Goal: Task Accomplishment & Management: Use online tool/utility

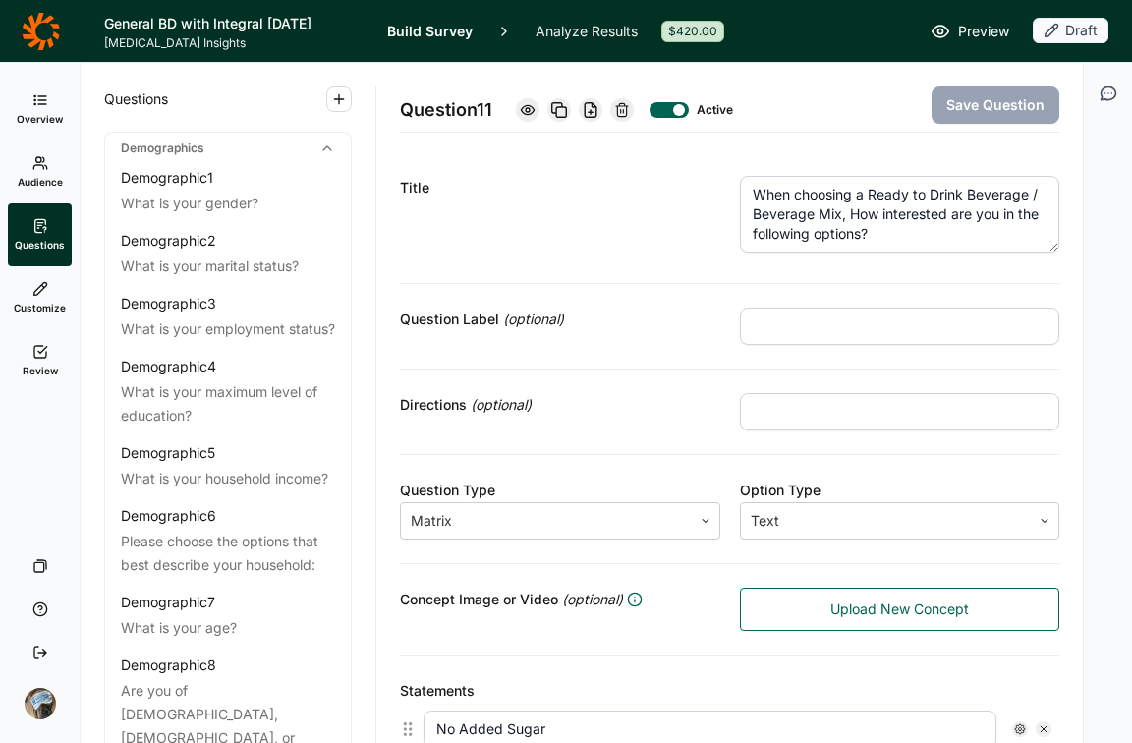
click at [43, 105] on icon at bounding box center [40, 100] width 16 height 16
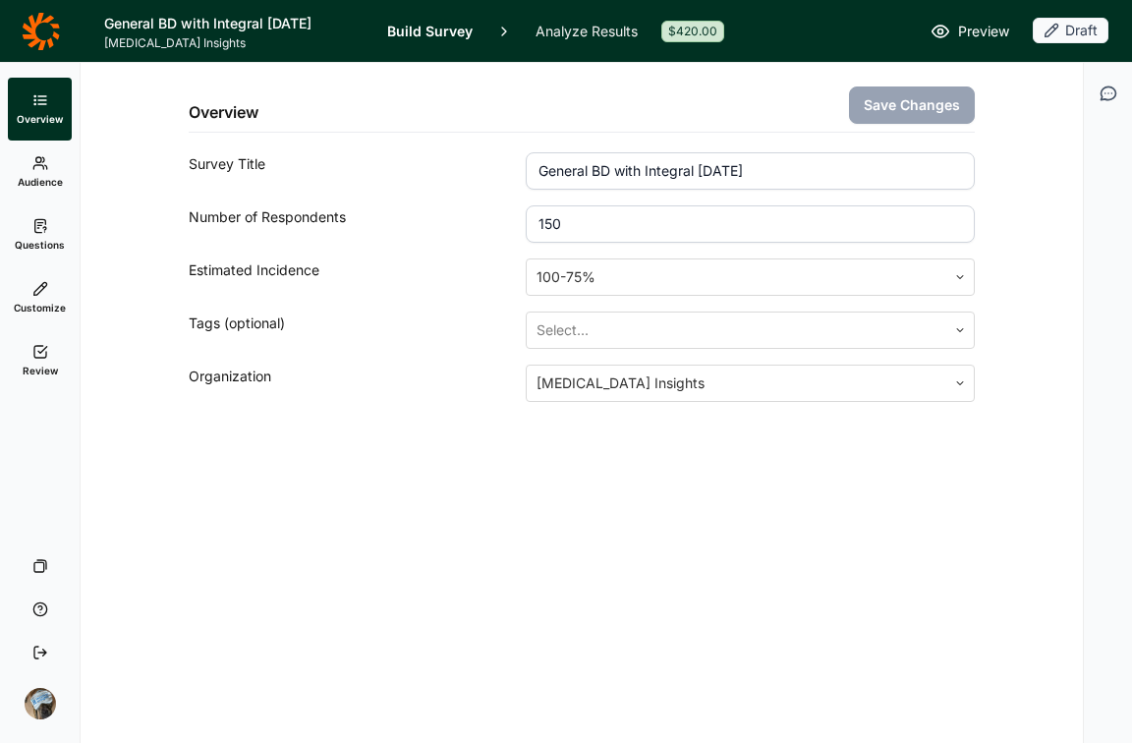
drag, startPoint x: 619, startPoint y: 214, endPoint x: 488, endPoint y: 220, distance: 130.8
click at [488, 220] on div "Number of Respondents 150" at bounding box center [582, 223] width 786 height 37
type input "200"
click at [879, 116] on button "Save Changes" at bounding box center [912, 104] width 126 height 37
click at [838, 585] on div "Overview Save Changes Survey Title General BD with Integral [DATE] Number of Re…" at bounding box center [582, 403] width 1002 height 680
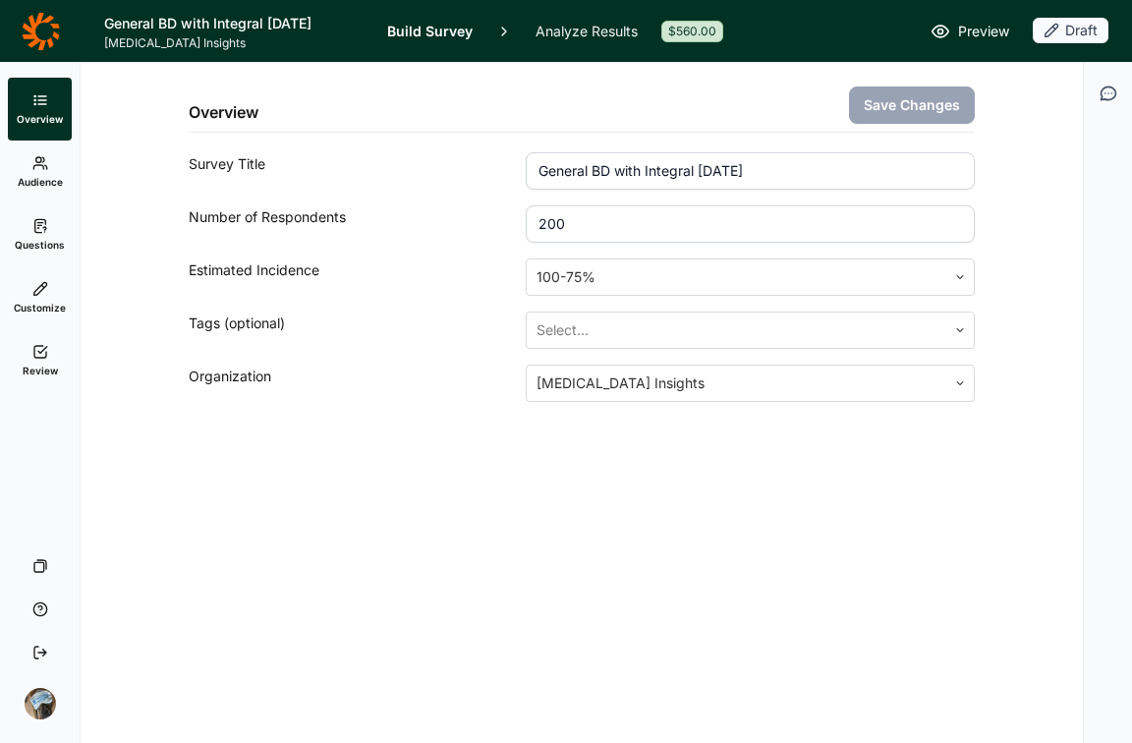
click at [802, 591] on div "Overview Save Changes Survey Title General BD with Integral [DATE] Number of Re…" at bounding box center [582, 403] width 1002 height 680
click at [383, 409] on div "Overview Save Changes Survey Title General BD with Integral [DATE] Number of Re…" at bounding box center [581, 279] width 955 height 433
click at [28, 359] on link "Review" at bounding box center [40, 360] width 64 height 63
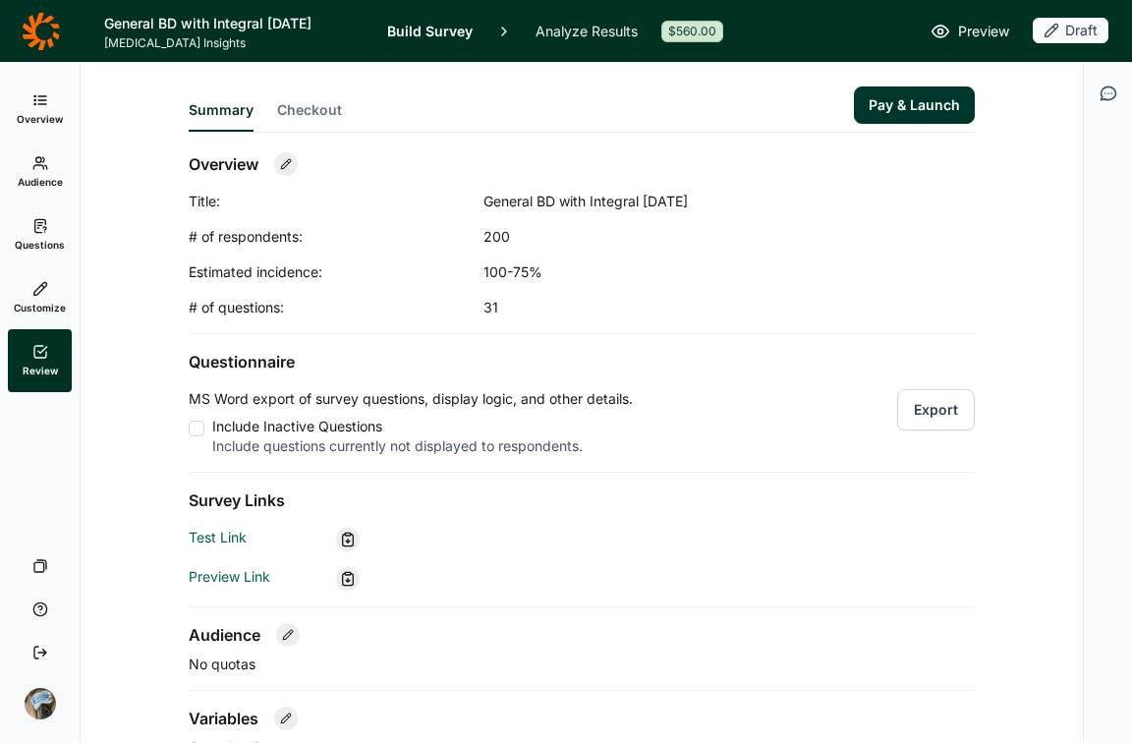
click at [975, 23] on span "Preview" at bounding box center [983, 32] width 51 height 24
click at [432, 34] on link "Build Survey" at bounding box center [429, 31] width 85 height 62
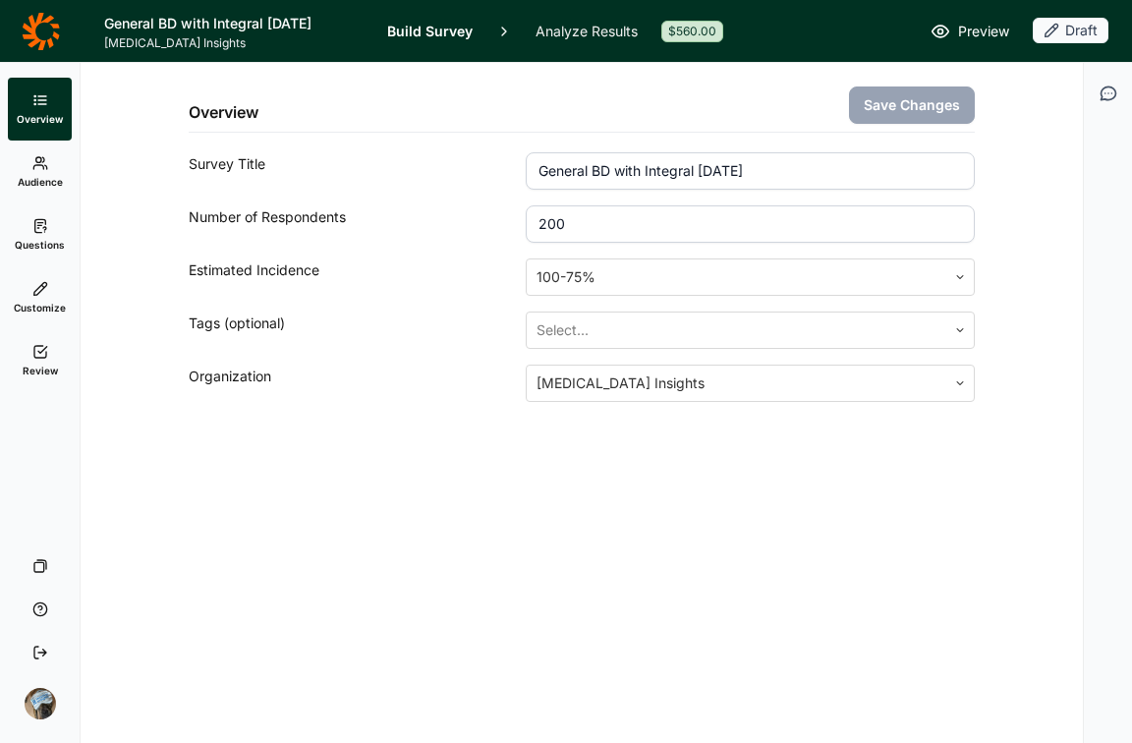
click at [18, 249] on span "Questions" at bounding box center [40, 245] width 50 height 14
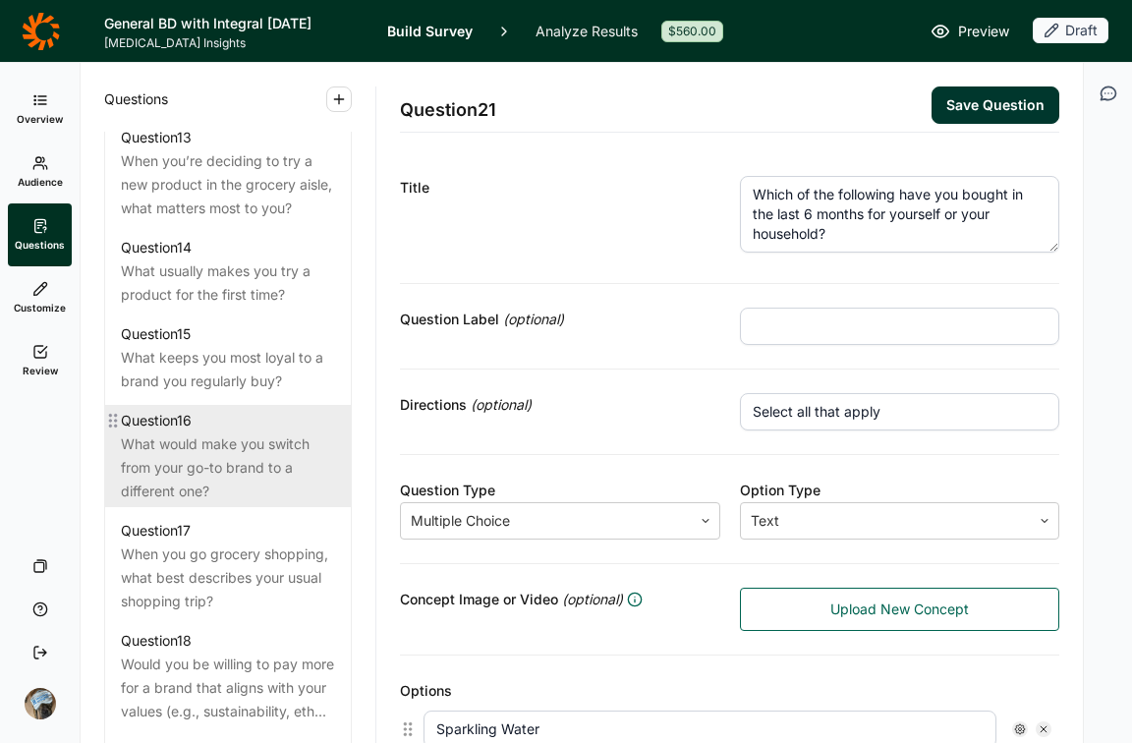
scroll to position [3070, 0]
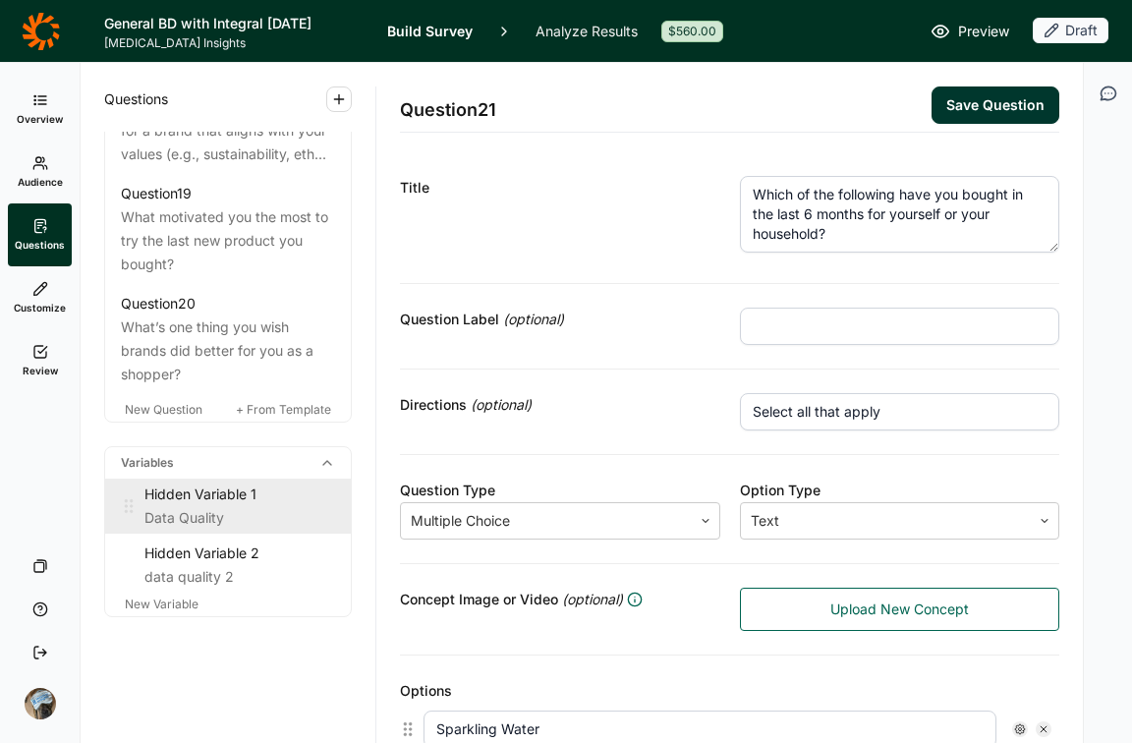
click at [200, 517] on div "Data Quality" at bounding box center [239, 518] width 191 height 24
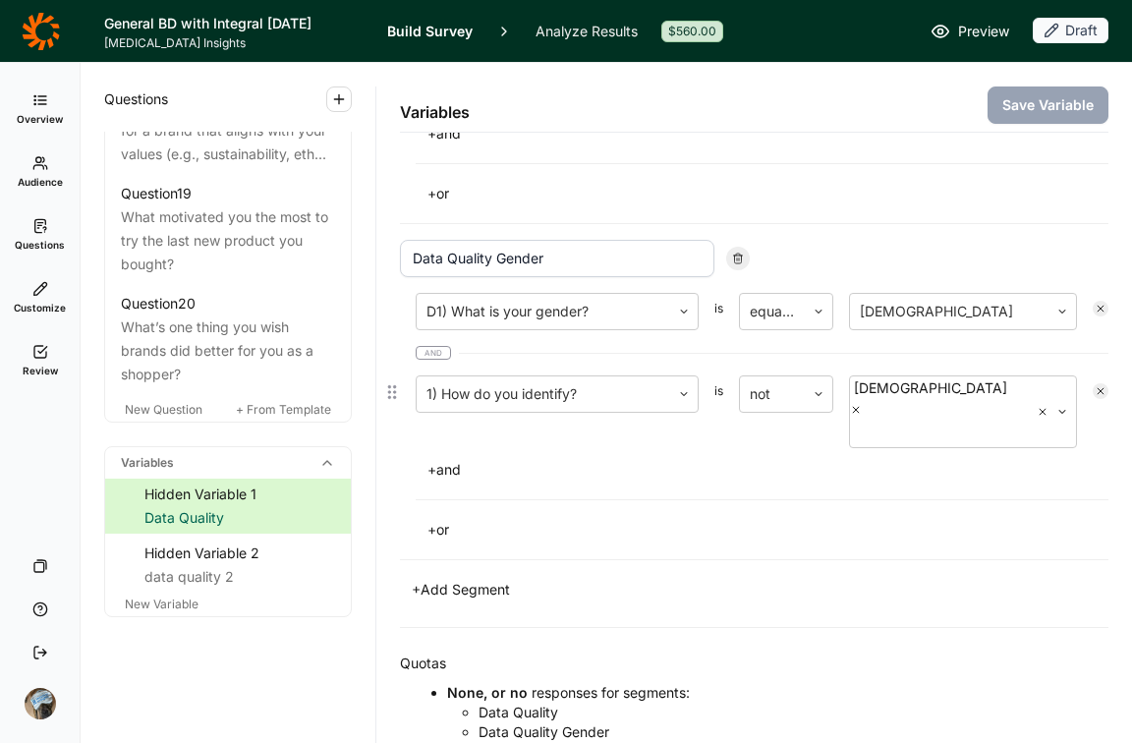
scroll to position [533, 0]
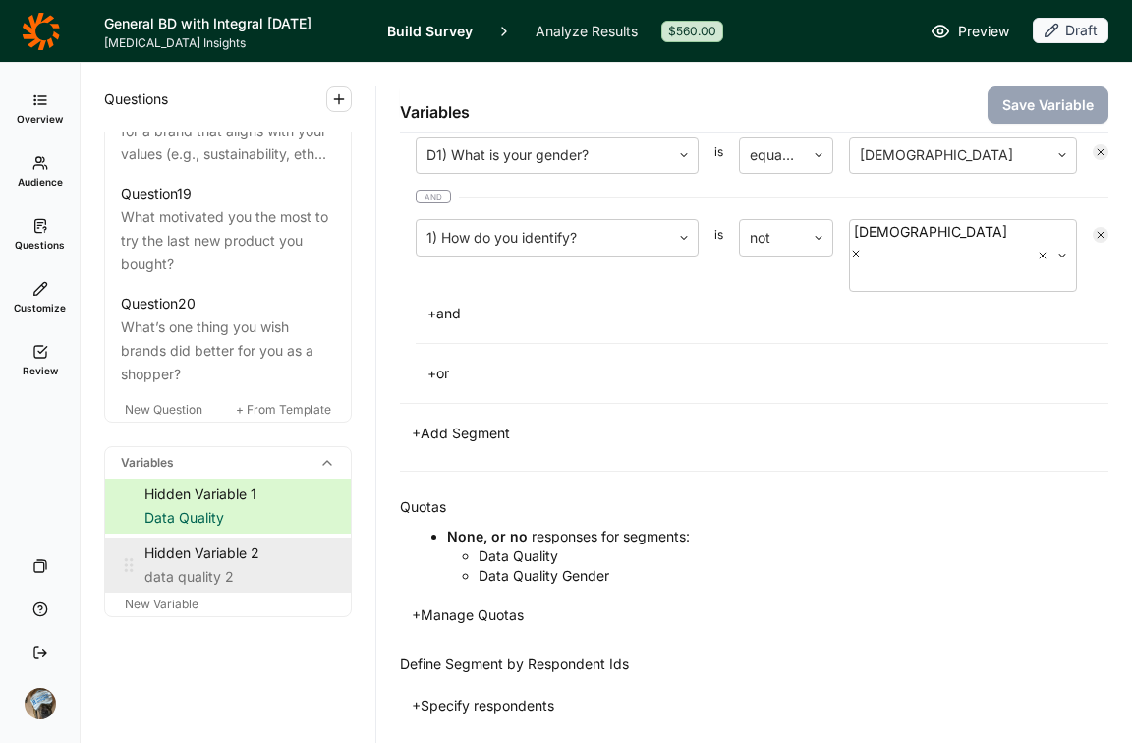
click at [213, 557] on div "Hidden Variable 2" at bounding box center [239, 553] width 191 height 24
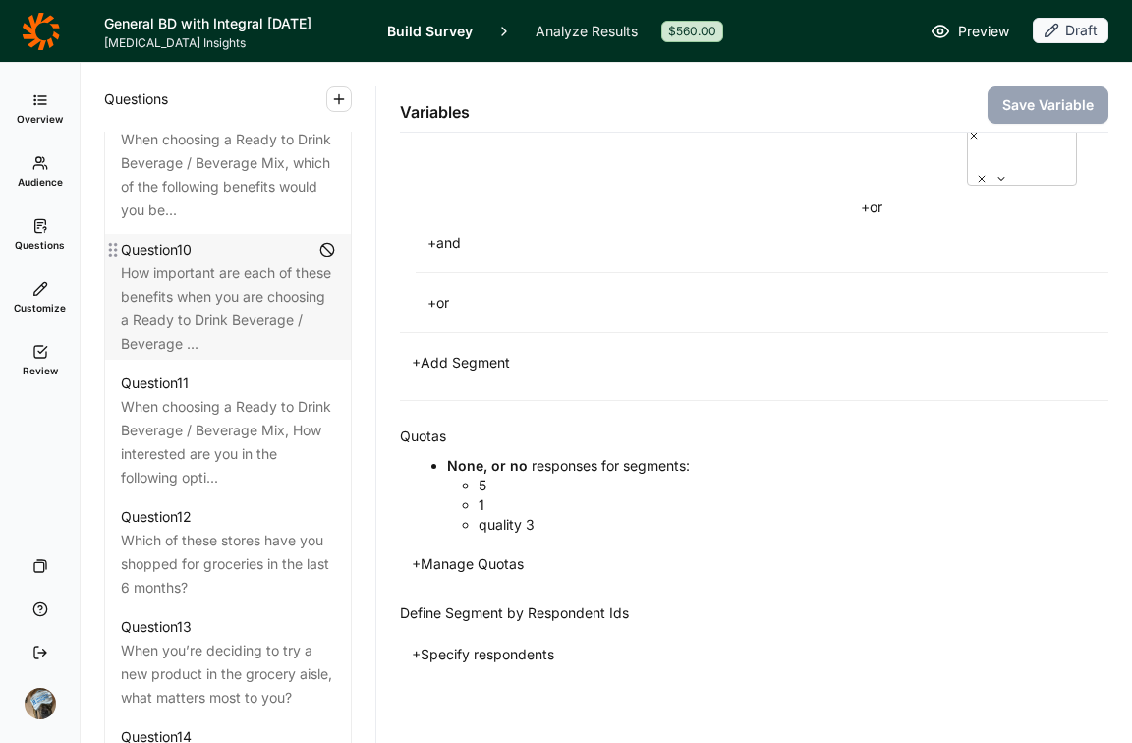
scroll to position [1901, 0]
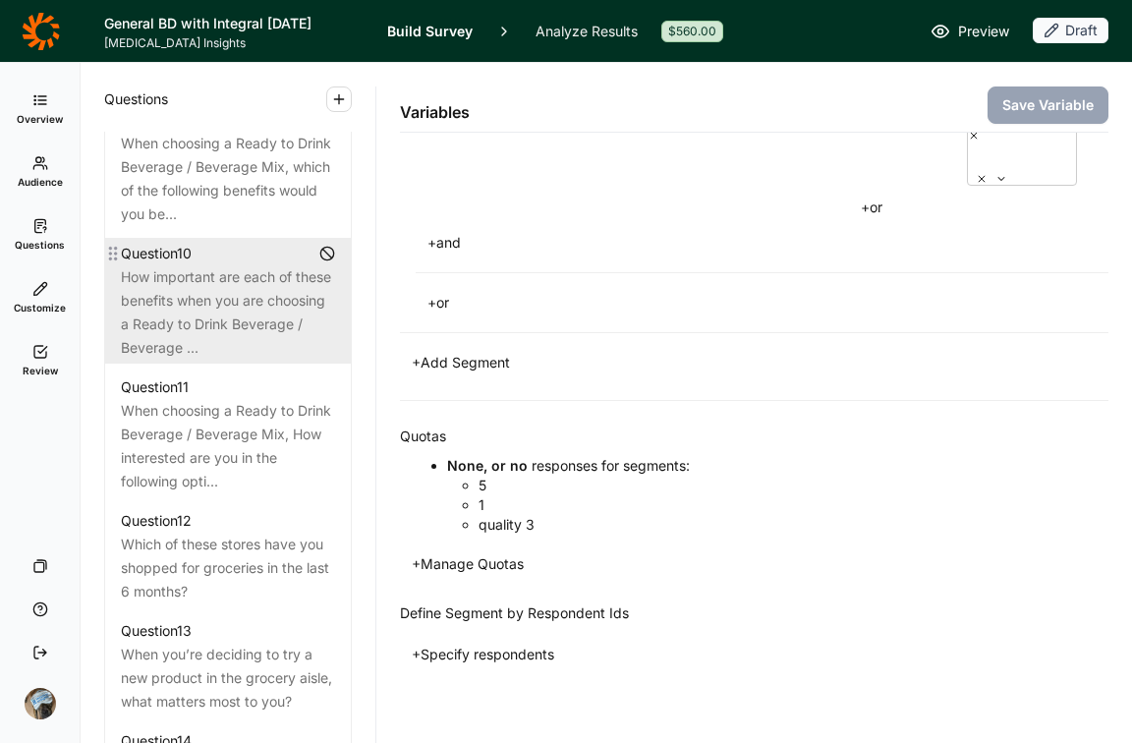
click at [213, 339] on div "How important are each of these benefits when you are choosing a Ready to Drink…" at bounding box center [228, 312] width 214 height 94
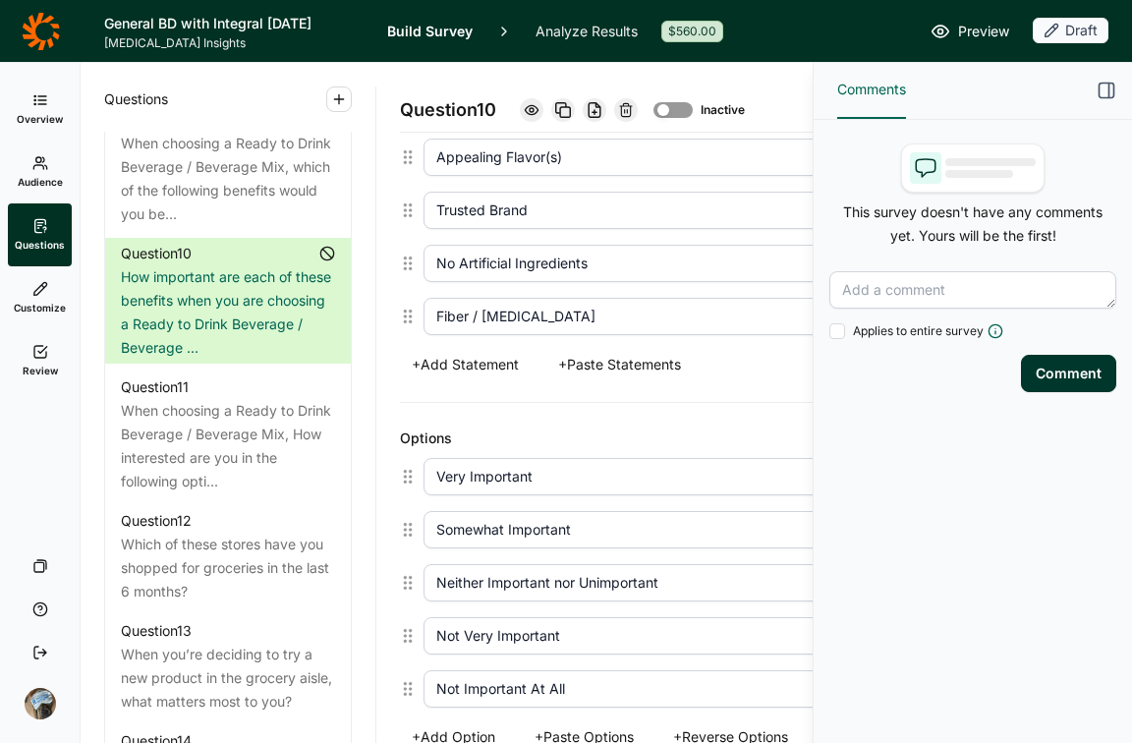
scroll to position [697, 0]
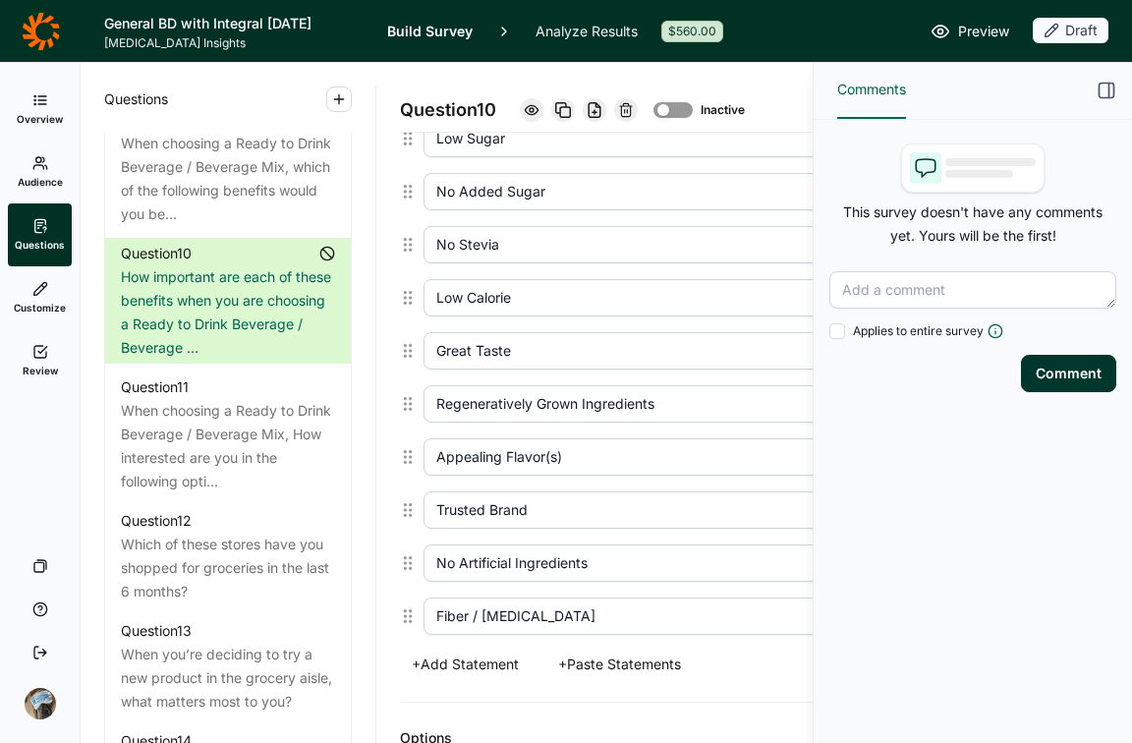
click at [688, 108] on div at bounding box center [672, 110] width 39 height 16
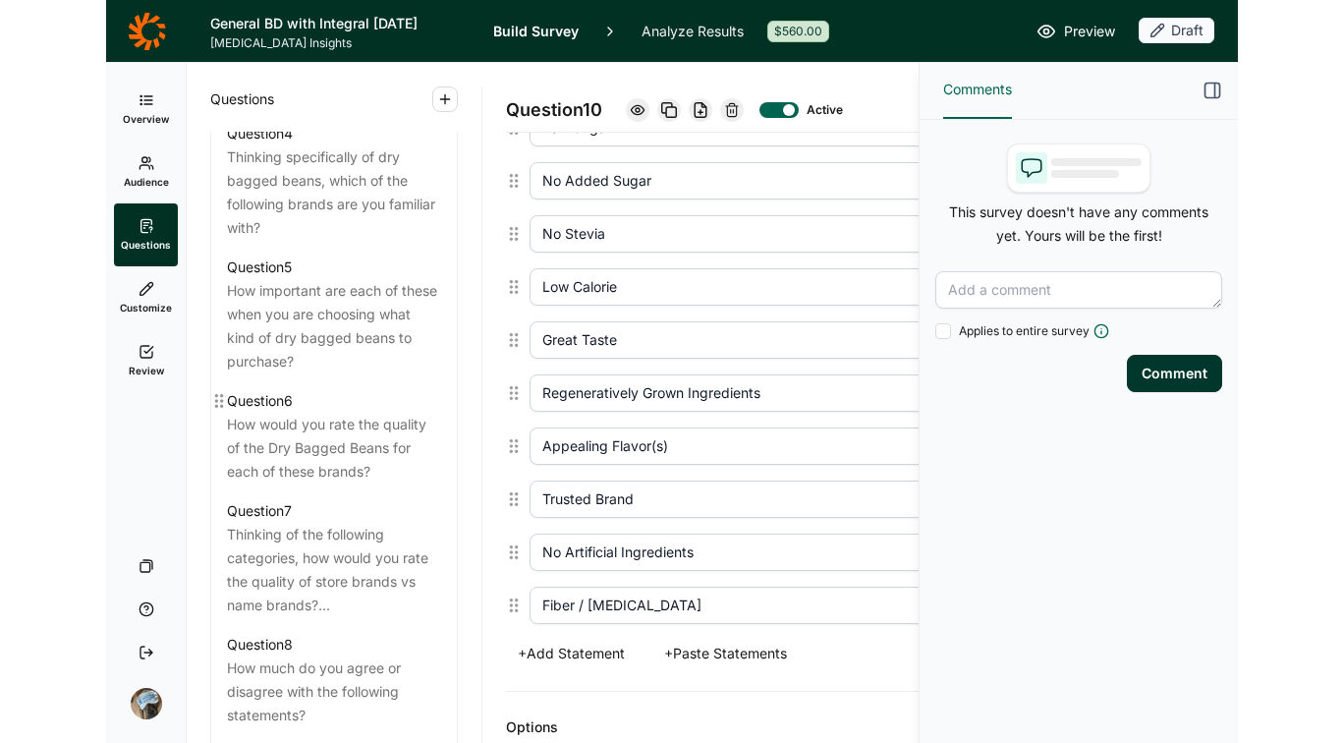
scroll to position [1261, 0]
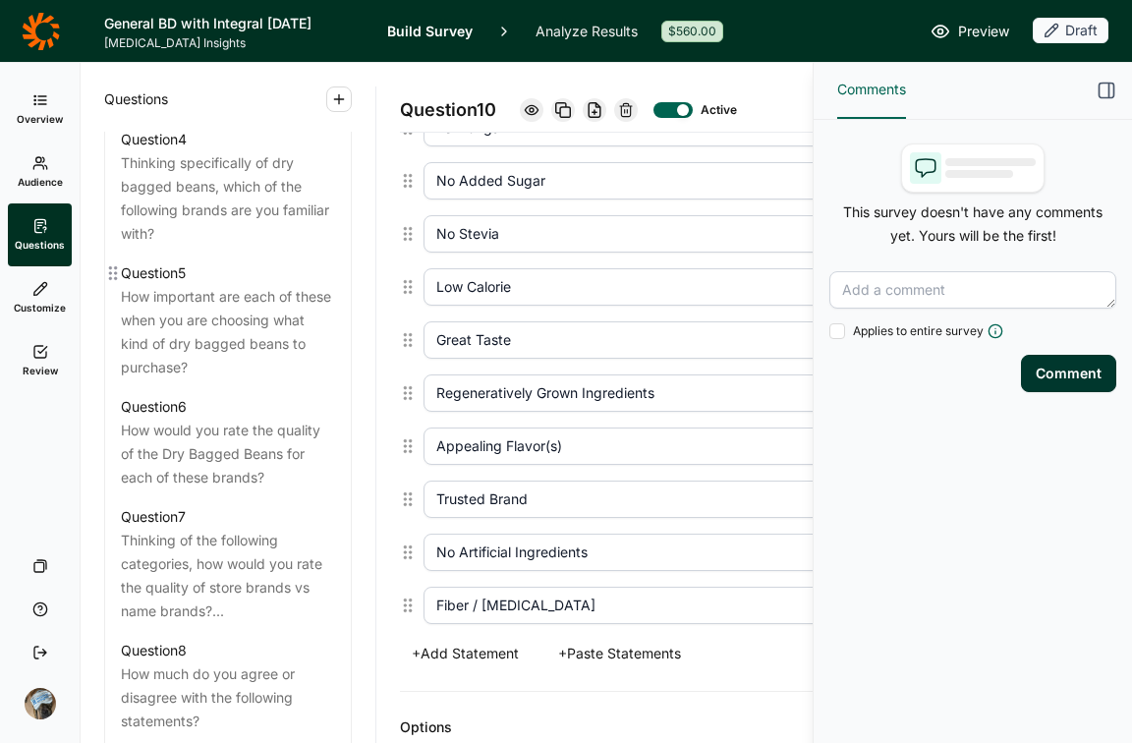
click at [209, 345] on div "How important are each of these when you are choosing what kind of dry bagged b…" at bounding box center [228, 332] width 214 height 94
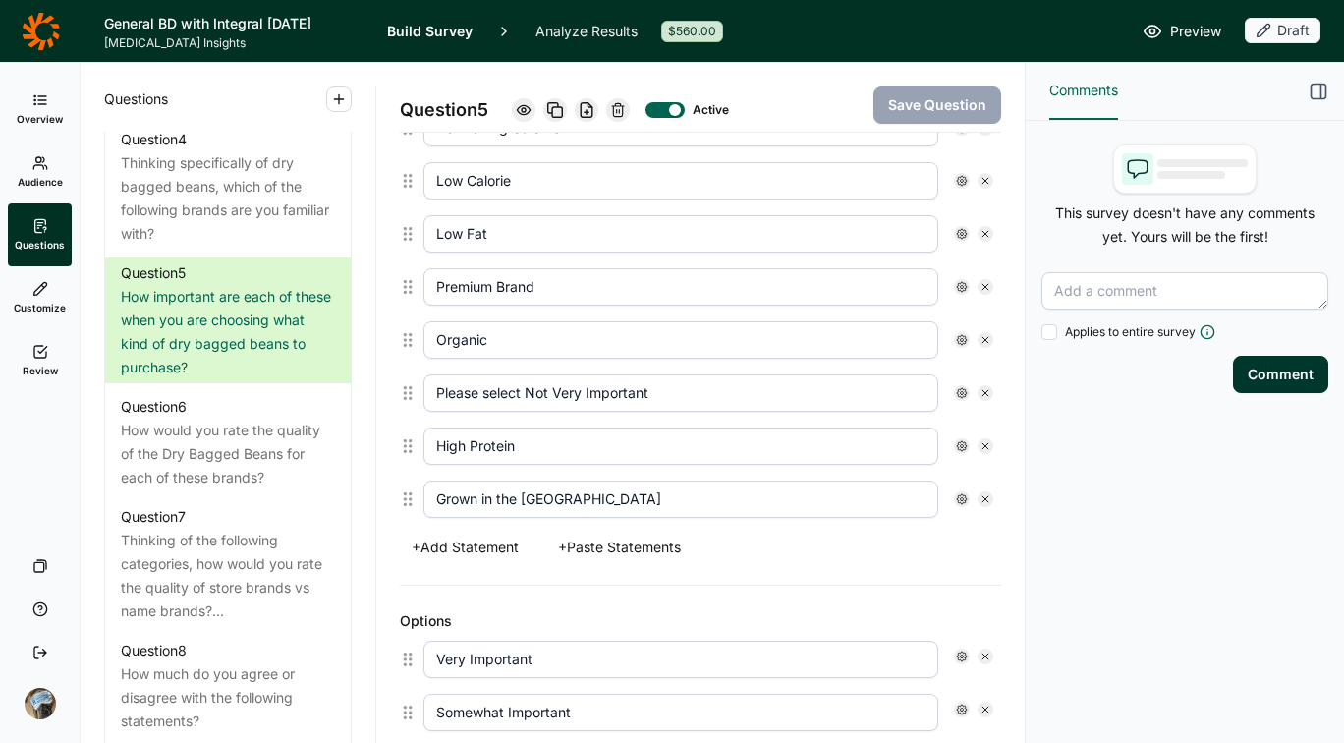
click at [1131, 90] on icon "button" at bounding box center [1319, 92] width 20 height 20
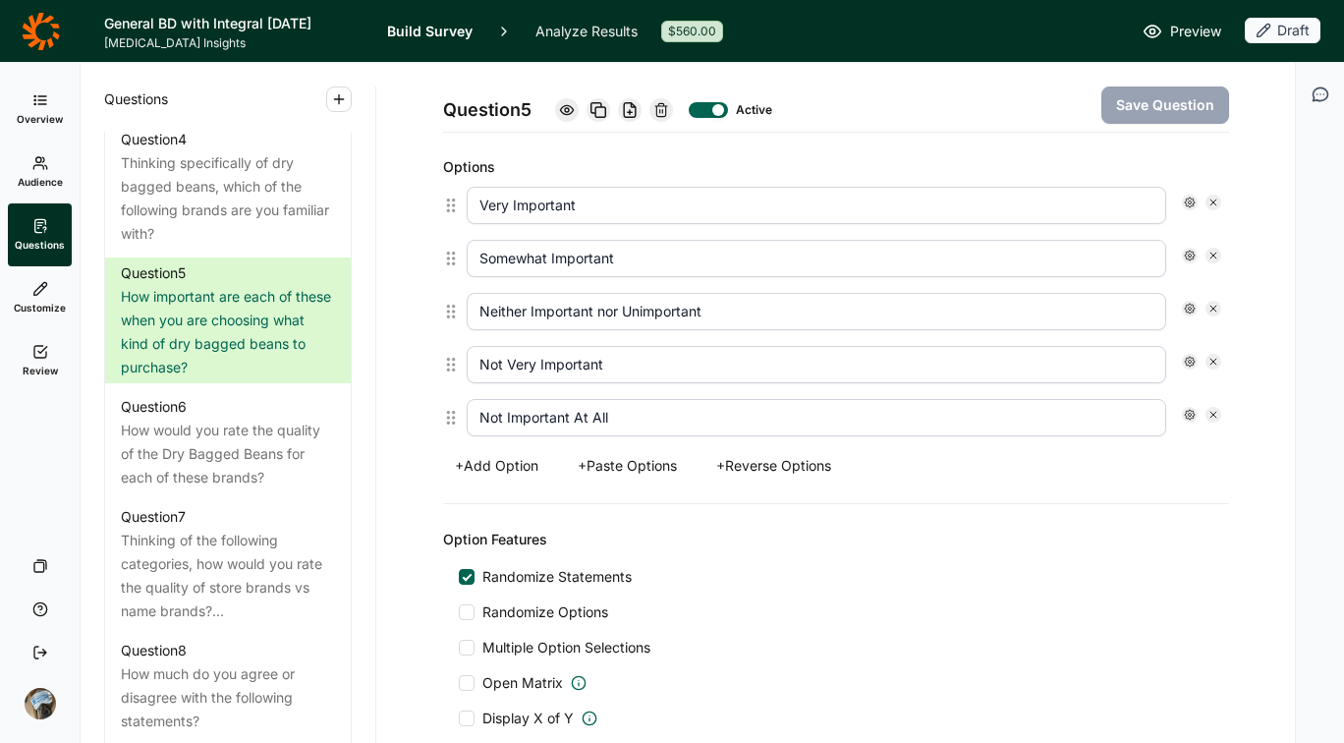
scroll to position [1442, 0]
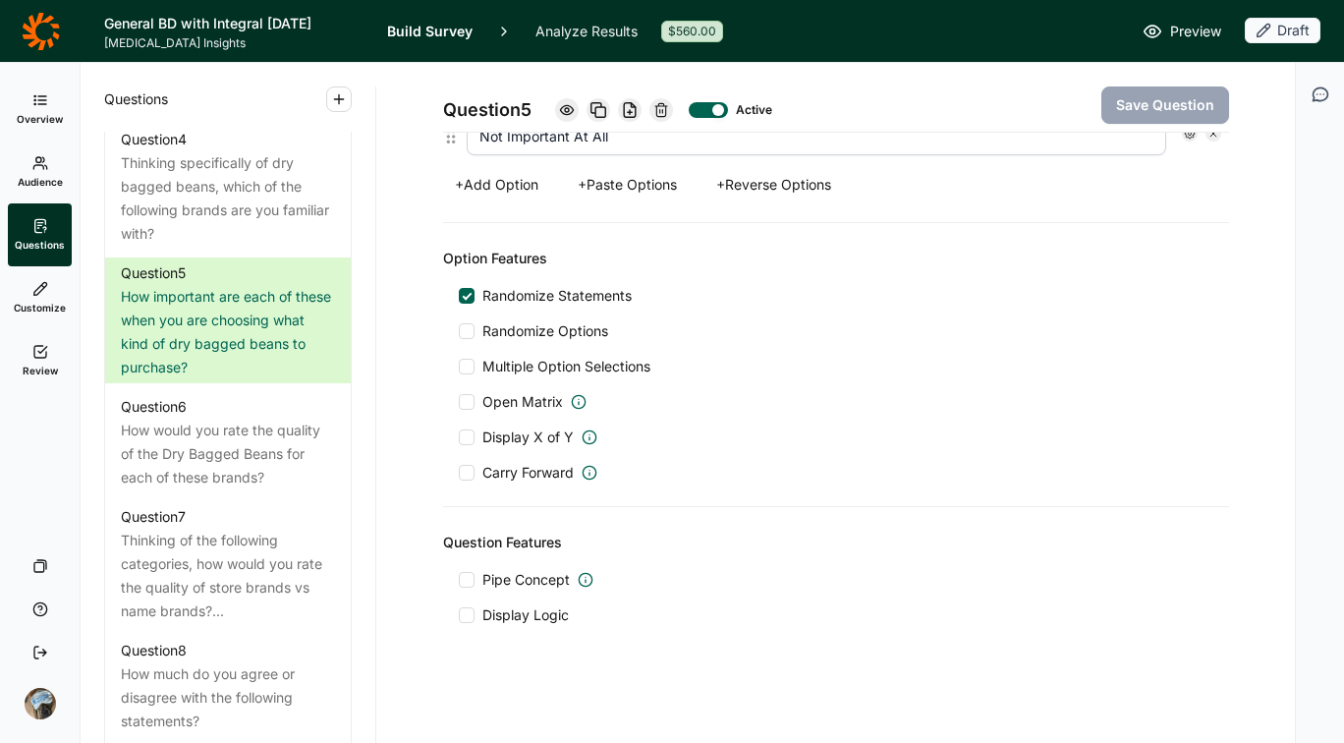
click at [464, 610] on div at bounding box center [467, 615] width 16 height 16
click at [459, 615] on input "Display Logic" at bounding box center [459, 615] width 0 height 0
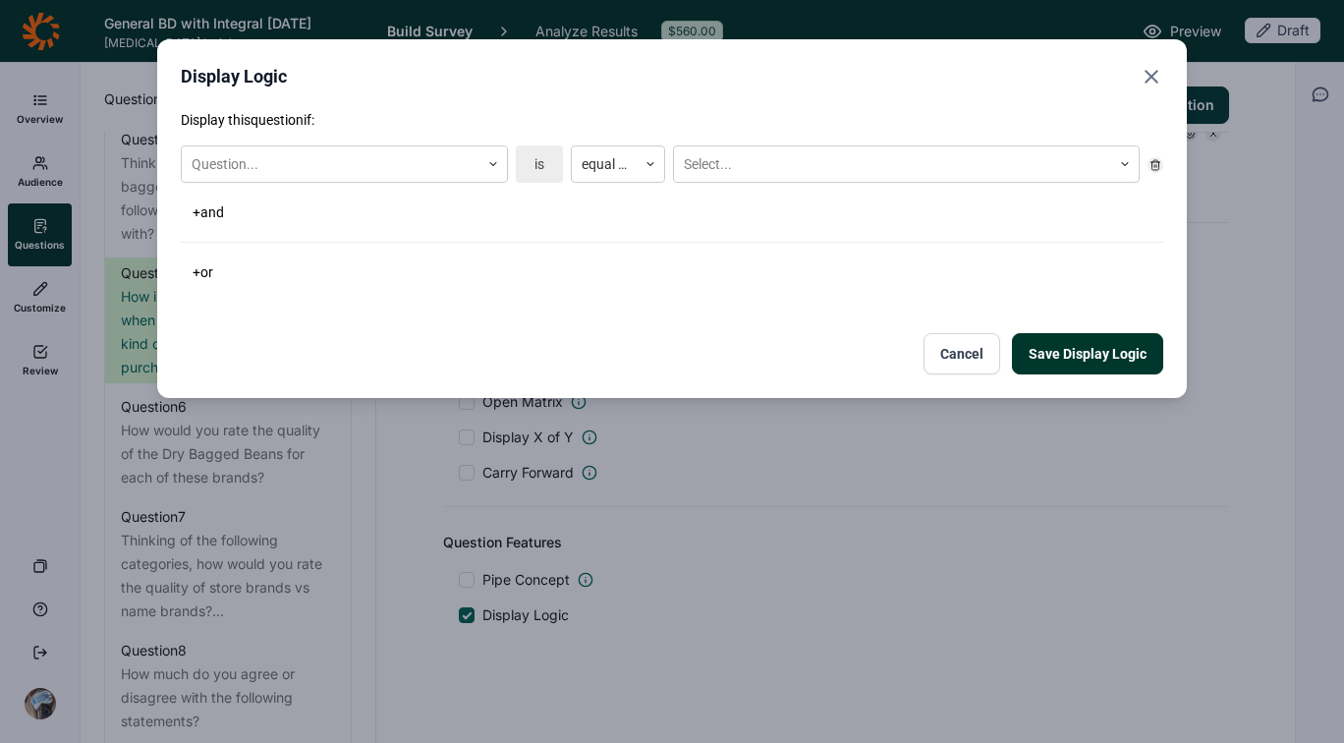
click at [951, 352] on button "Cancel" at bounding box center [962, 353] width 77 height 41
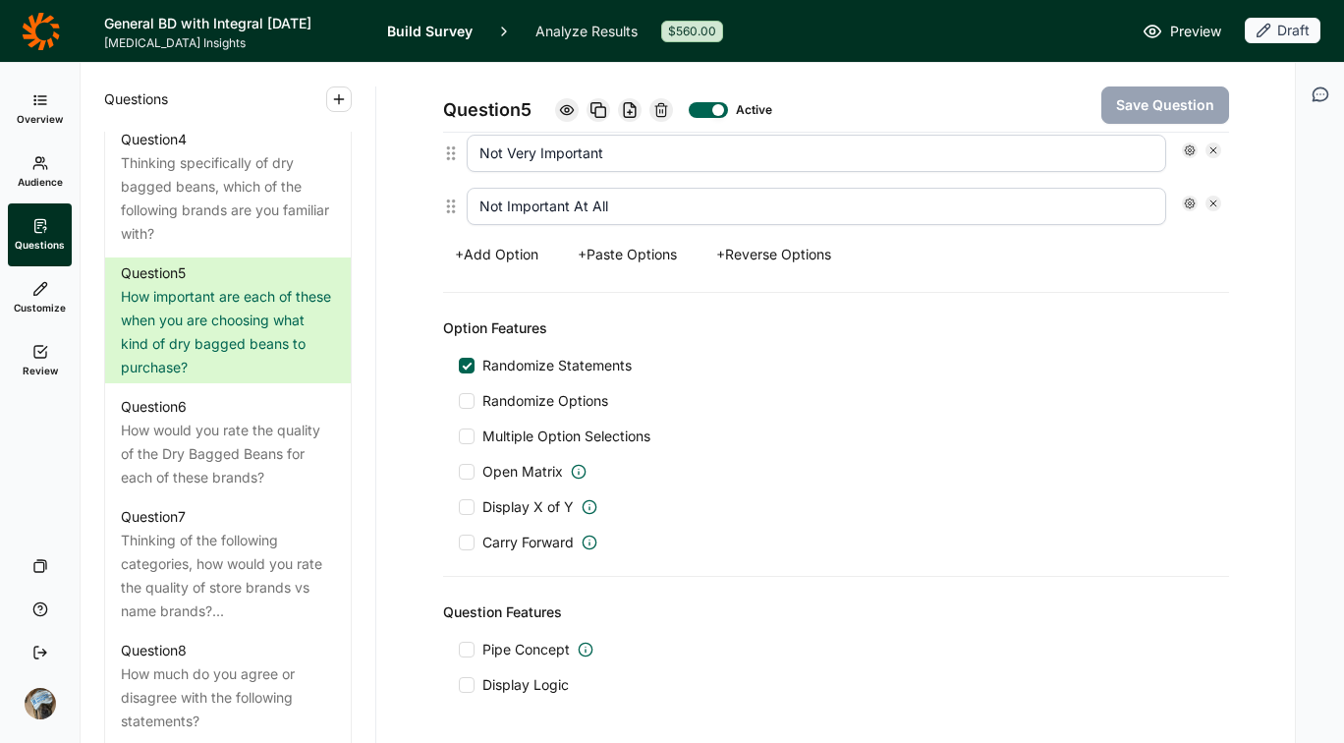
scroll to position [1426, 0]
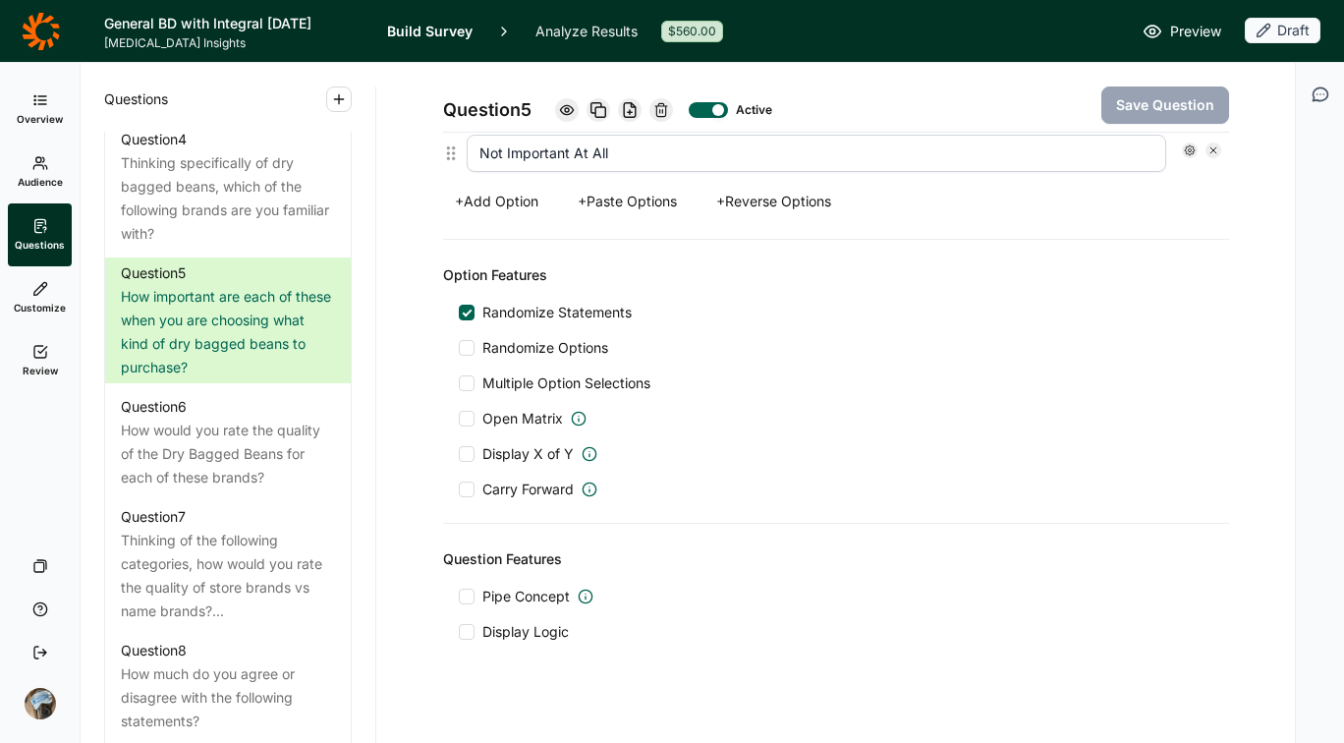
click at [512, 638] on span "Display Logic" at bounding box center [525, 632] width 86 height 20
click at [459, 632] on input "Display Logic" at bounding box center [459, 632] width 0 height 0
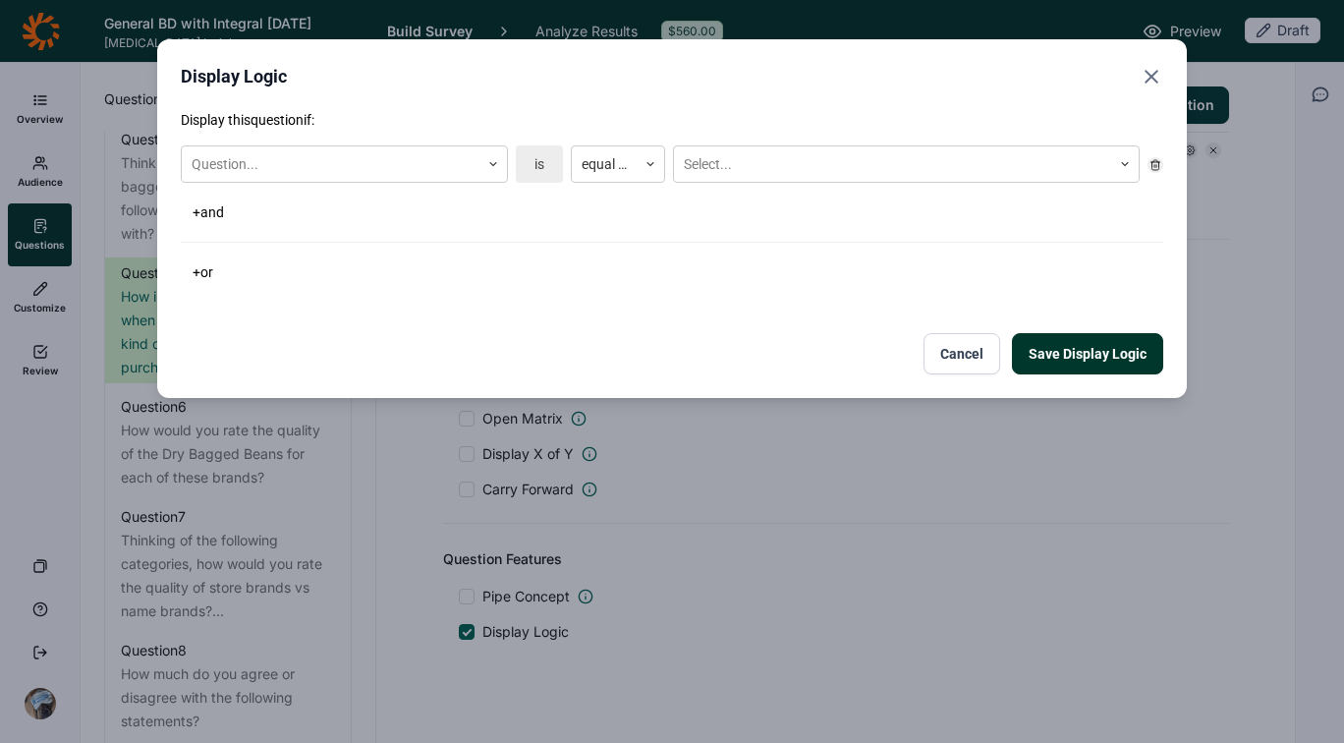
click at [954, 359] on button "Cancel" at bounding box center [962, 353] width 77 height 41
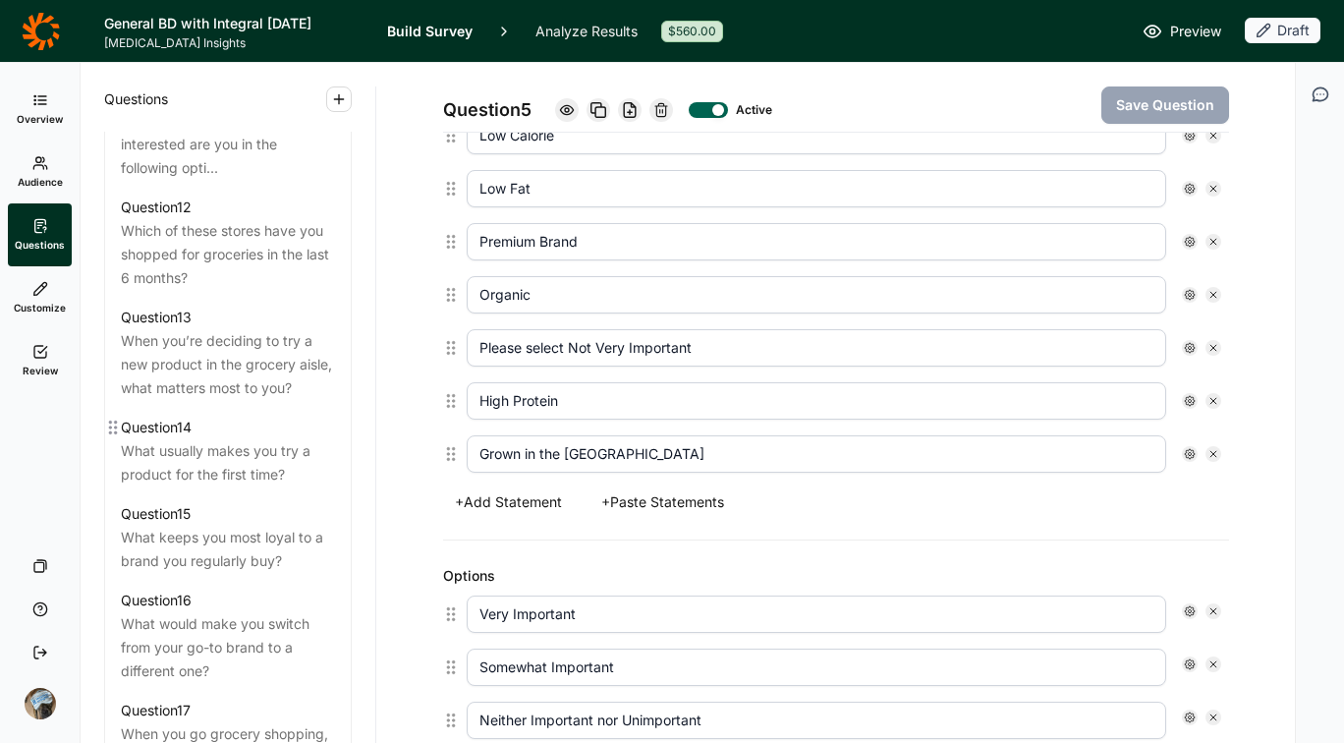
scroll to position [3070, 0]
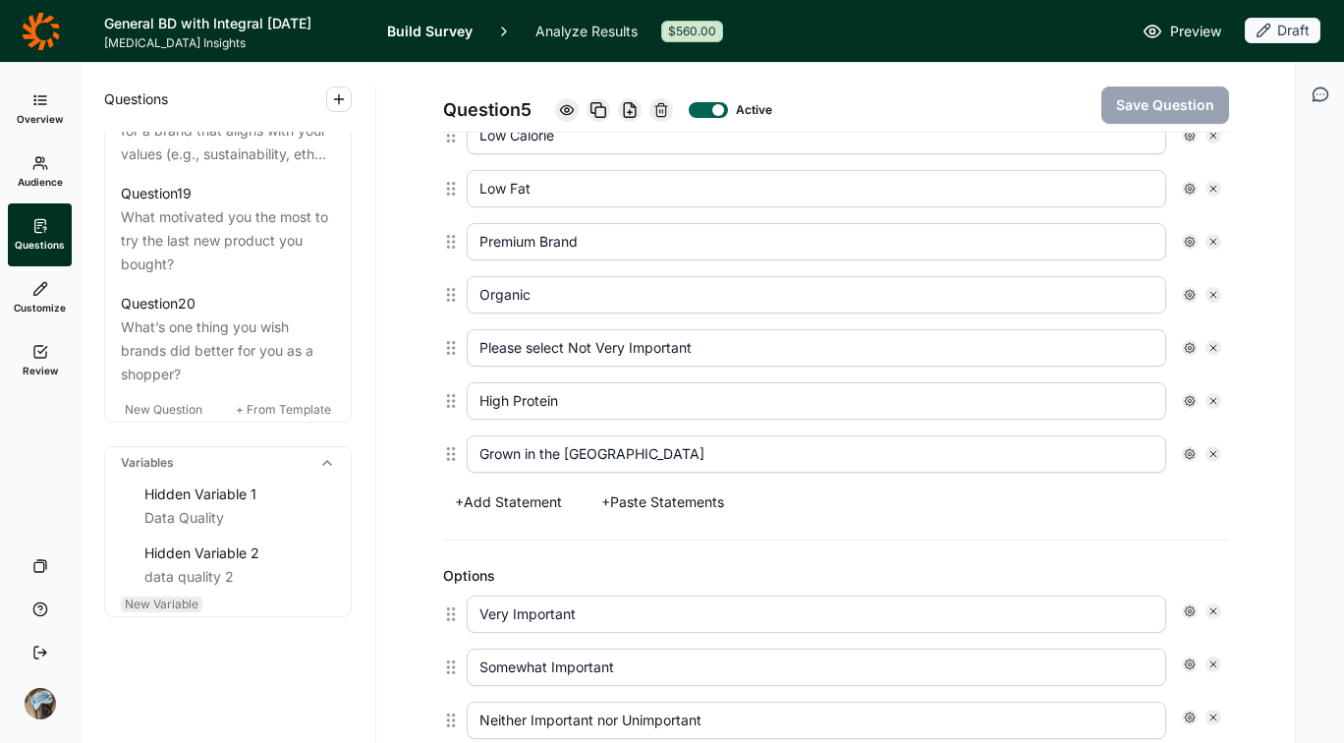
click at [174, 598] on span "New Variable" at bounding box center [162, 603] width 74 height 15
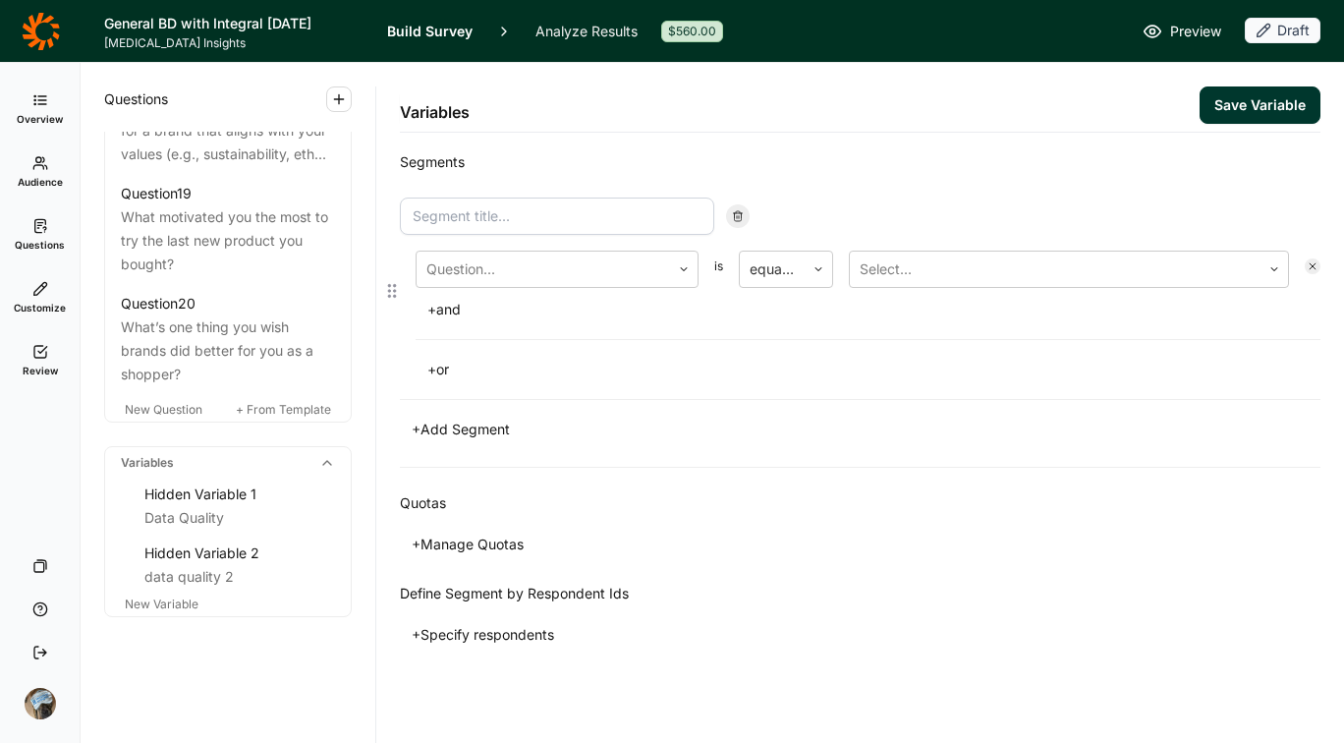
click at [614, 208] on input at bounding box center [557, 216] width 314 height 37
type input "Data Quality 3"
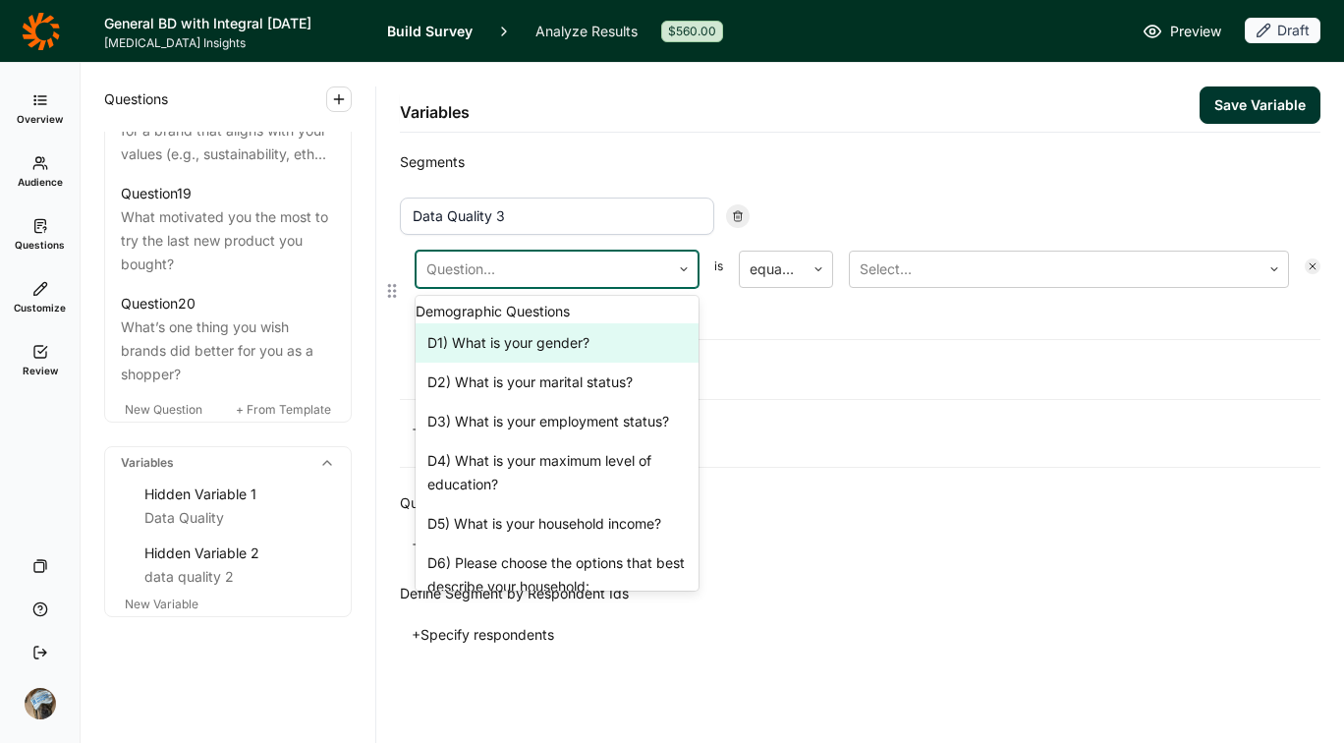
click at [555, 263] on div at bounding box center [543, 269] width 234 height 28
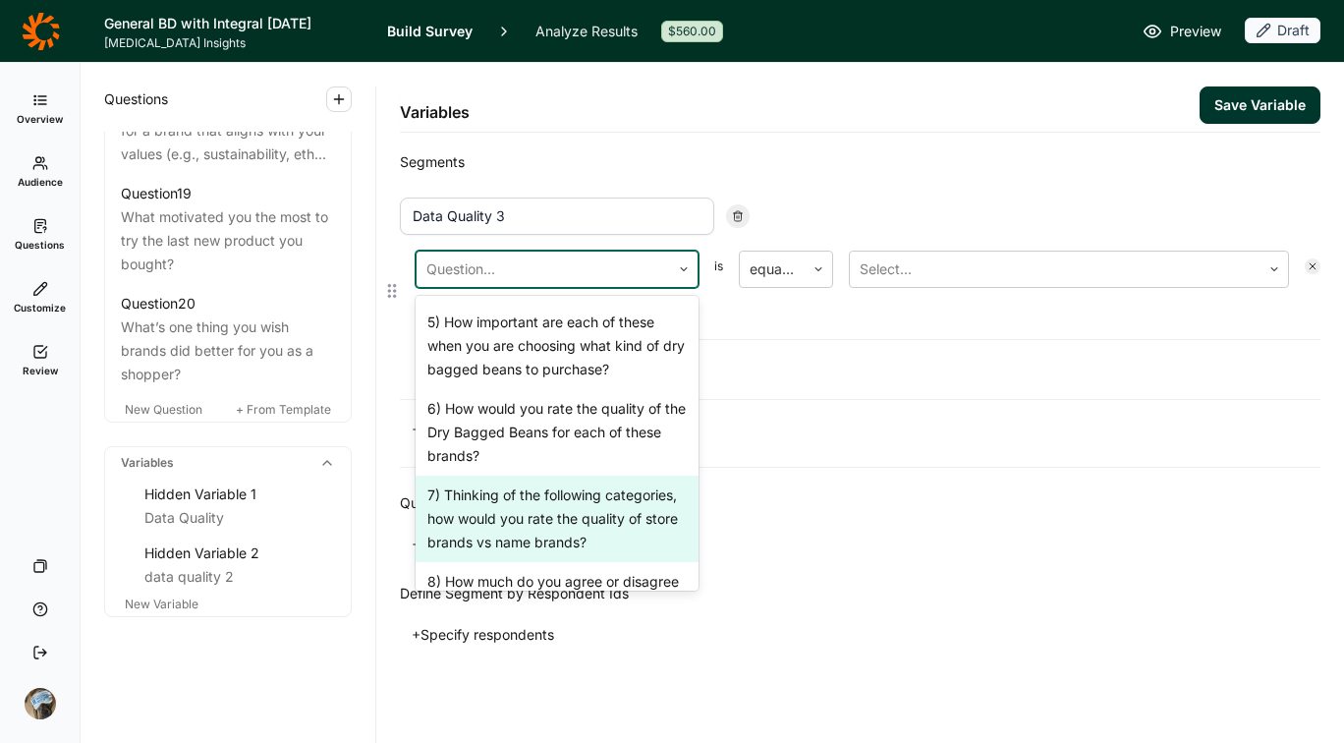
scroll to position [840, 0]
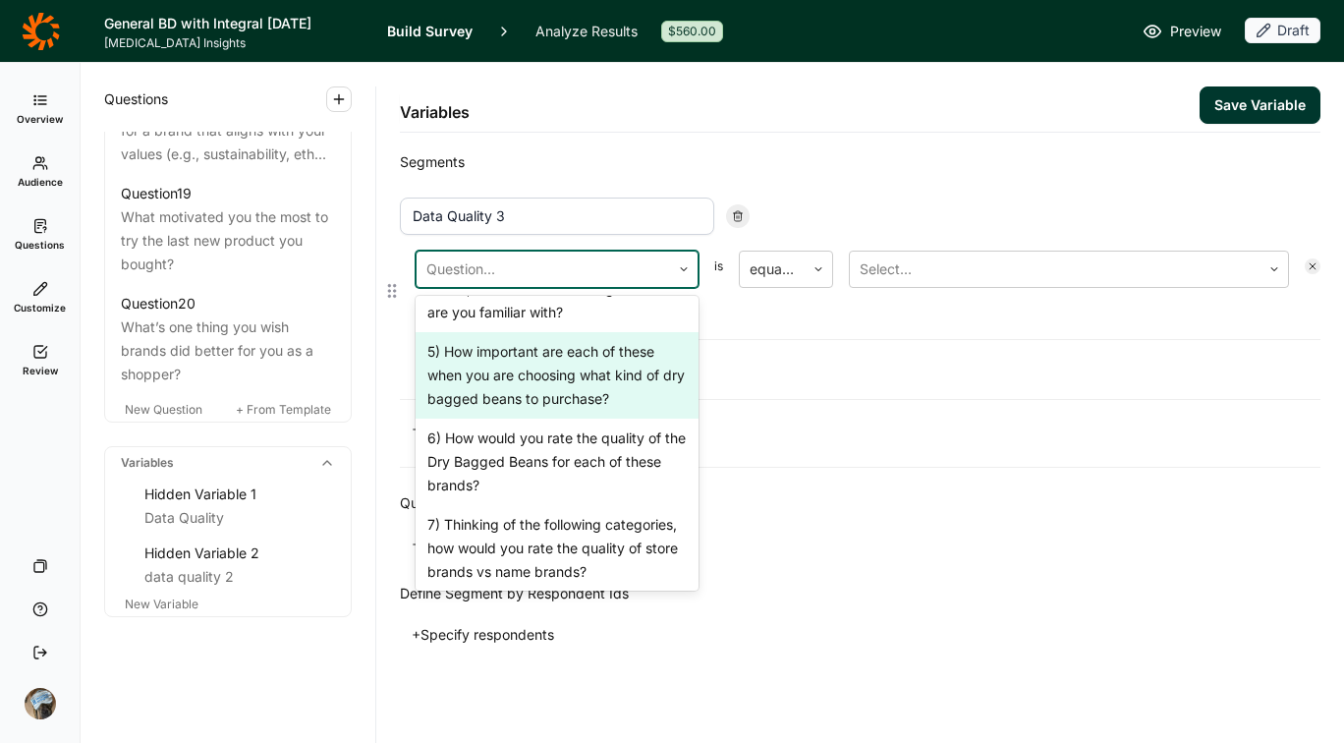
click at [549, 397] on div "5) How important are each of these when you are choosing what kind of dry bagge…" at bounding box center [557, 375] width 283 height 86
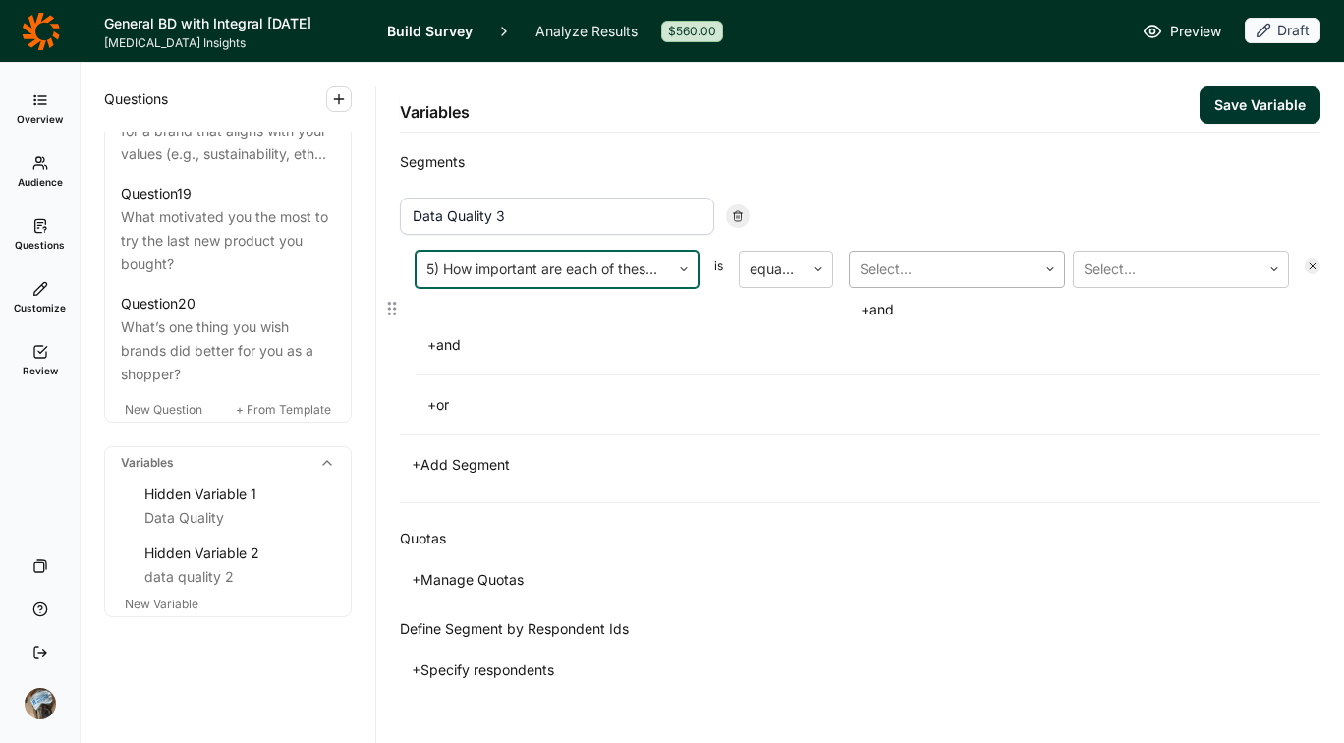
click at [993, 265] on div at bounding box center [943, 269] width 167 height 28
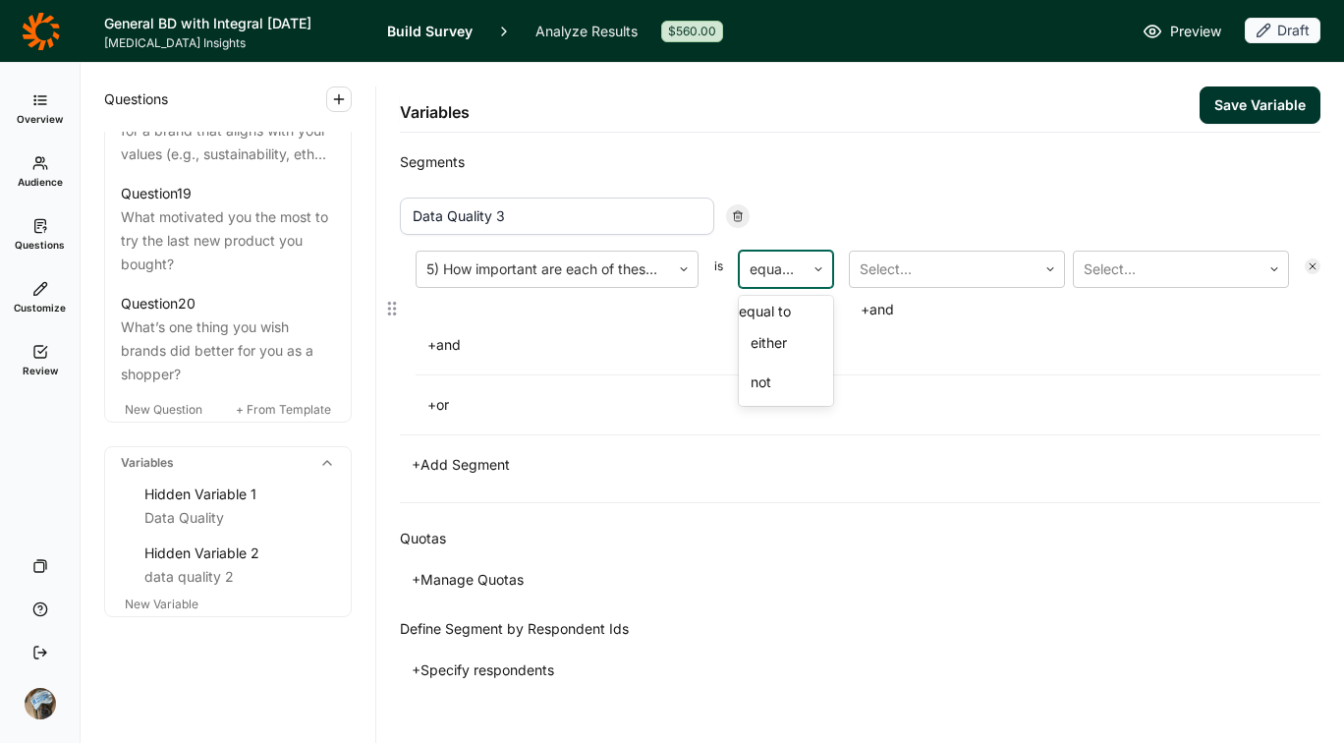
click at [807, 266] on div at bounding box center [819, 269] width 28 height 12
click at [763, 402] on div "not" at bounding box center [786, 382] width 94 height 39
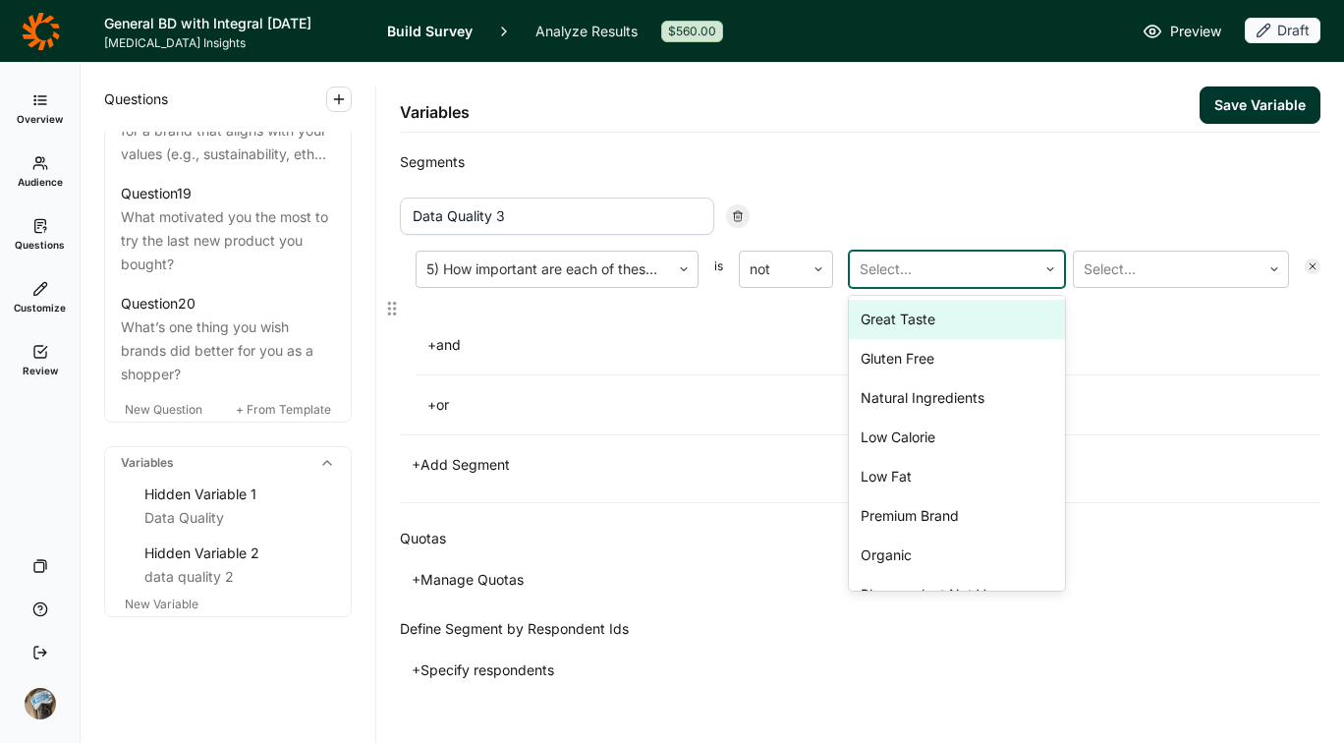
click at [957, 254] on div "Select..." at bounding box center [943, 269] width 187 height 35
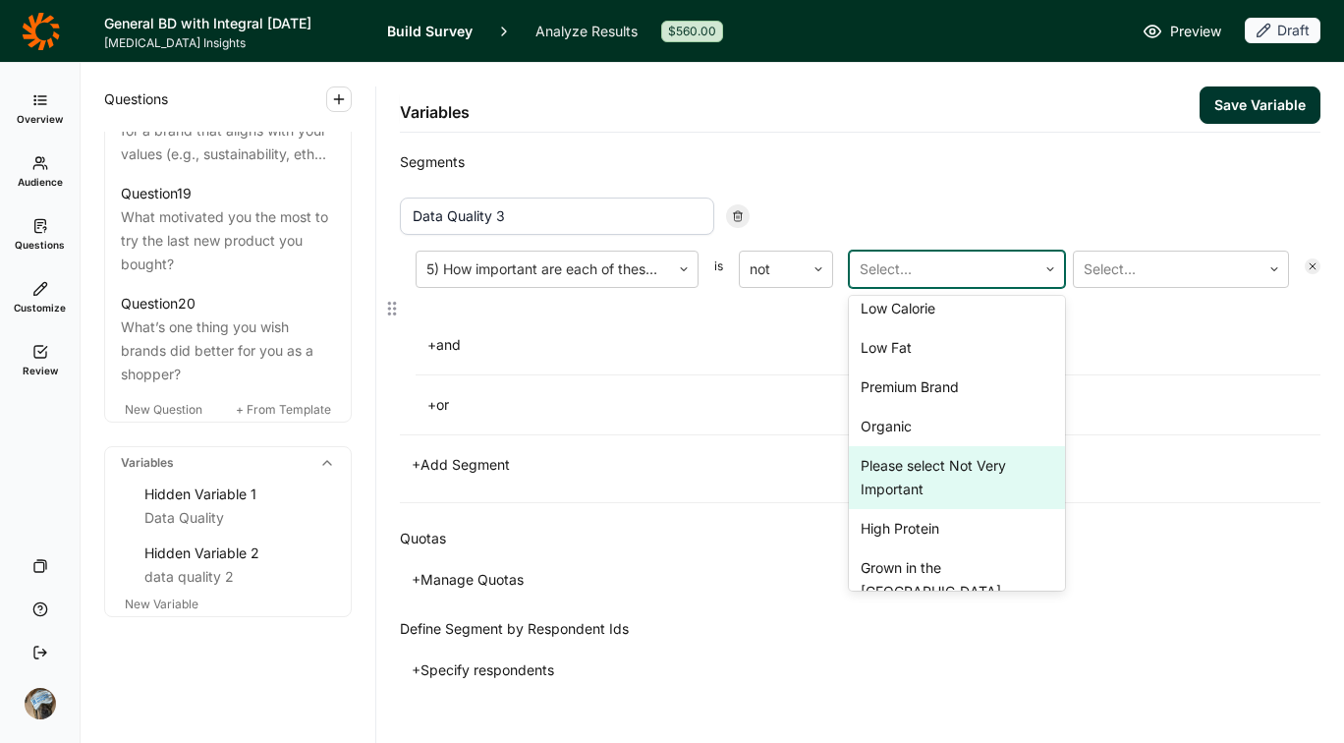
scroll to position [130, 0]
click at [966, 473] on div "Please select Not Very Important" at bounding box center [957, 476] width 216 height 63
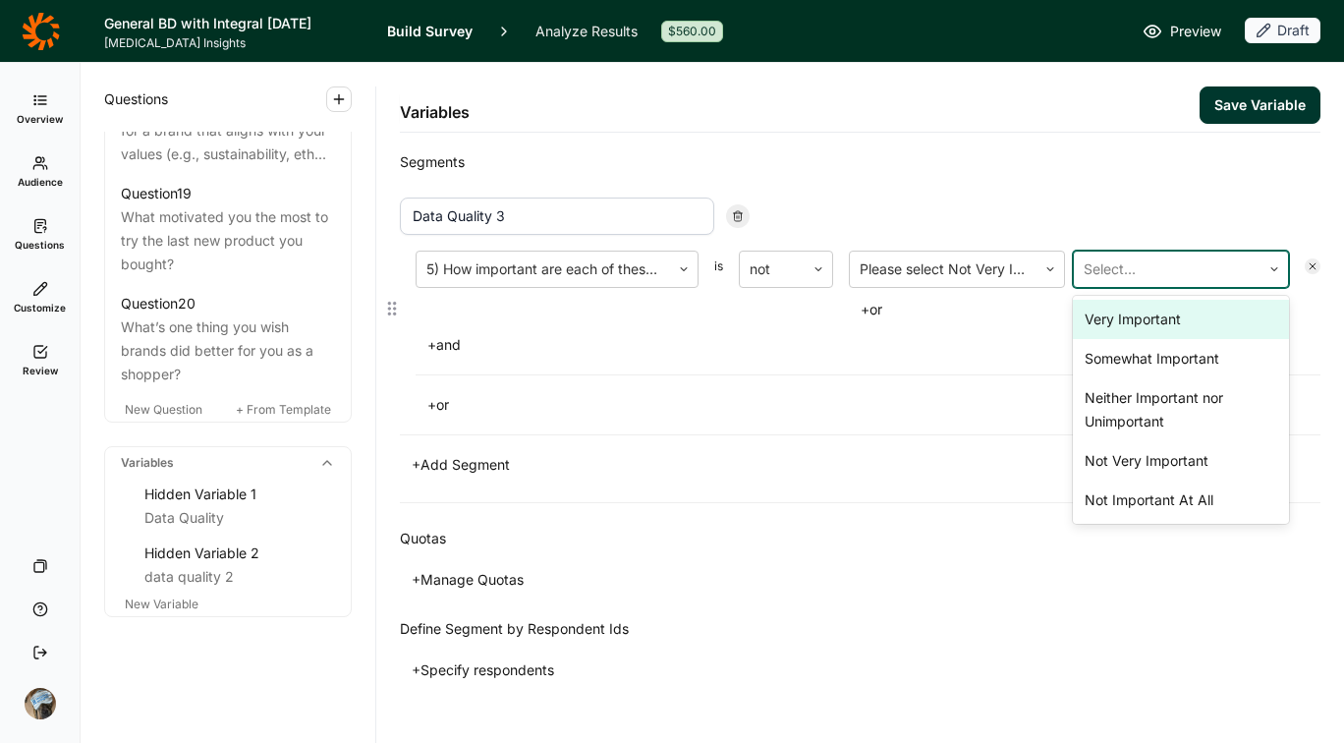
click at [1131, 259] on div at bounding box center [1167, 269] width 167 height 28
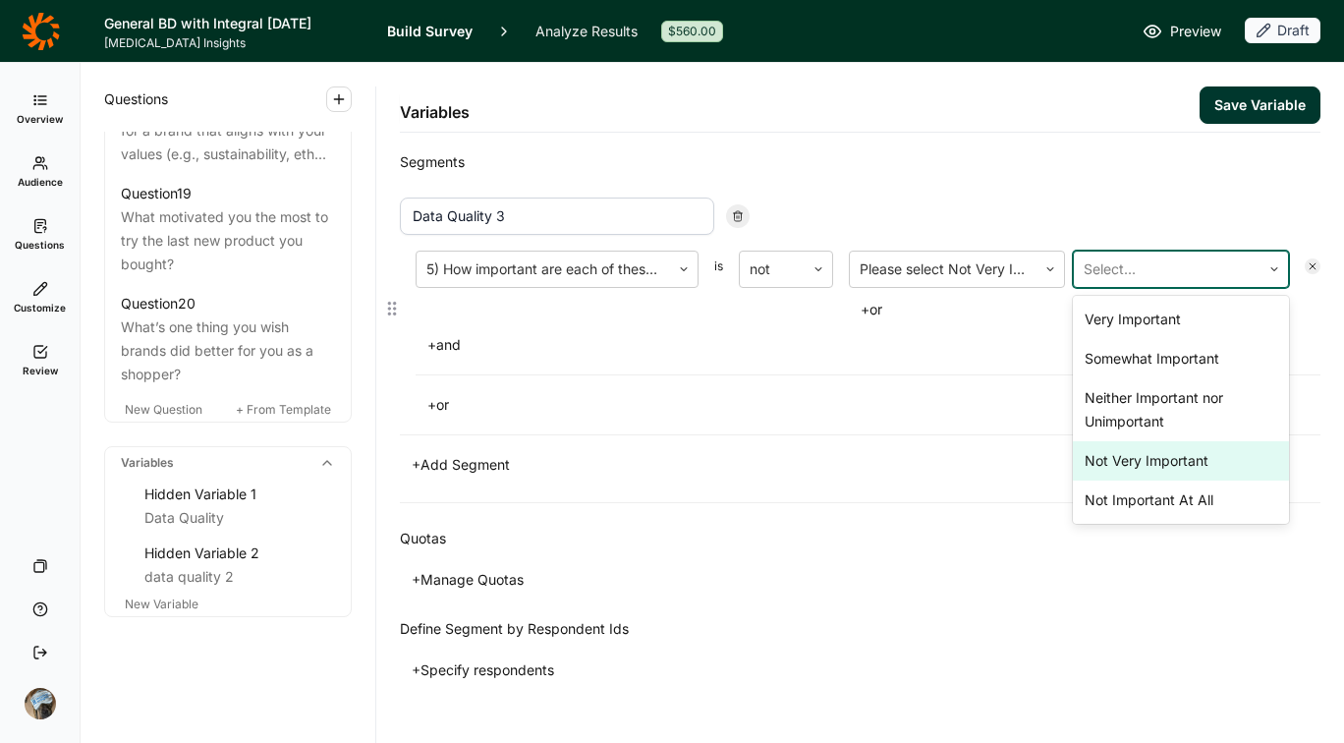
drag, startPoint x: 1140, startPoint y: 417, endPoint x: 1140, endPoint y: 469, distance: 52.1
click at [1131, 469] on div "Very Important Somewhat Important Neither Important nor Unimportant Not Very Im…" at bounding box center [1181, 410] width 216 height 228
click at [1131, 468] on div "Not Very Important" at bounding box center [1181, 460] width 216 height 39
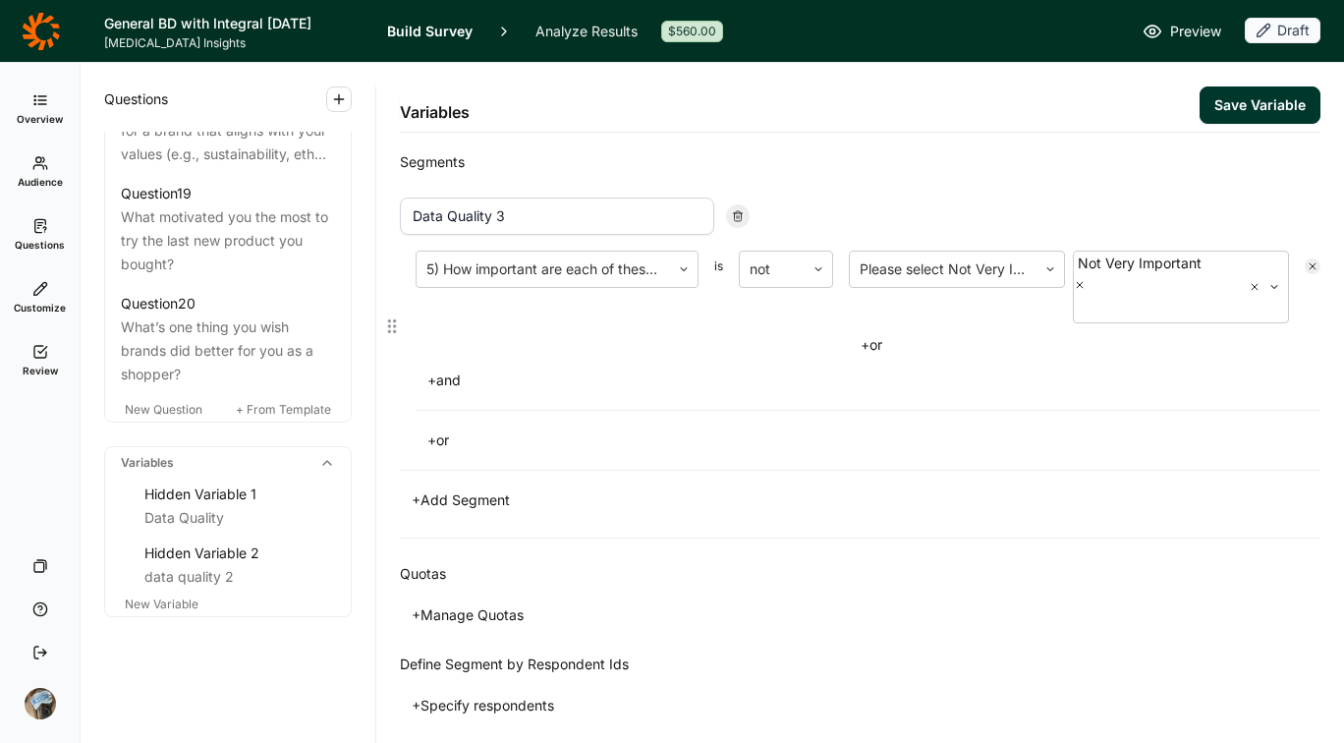
click at [611, 394] on div "+ and" at bounding box center [868, 381] width 905 height 28
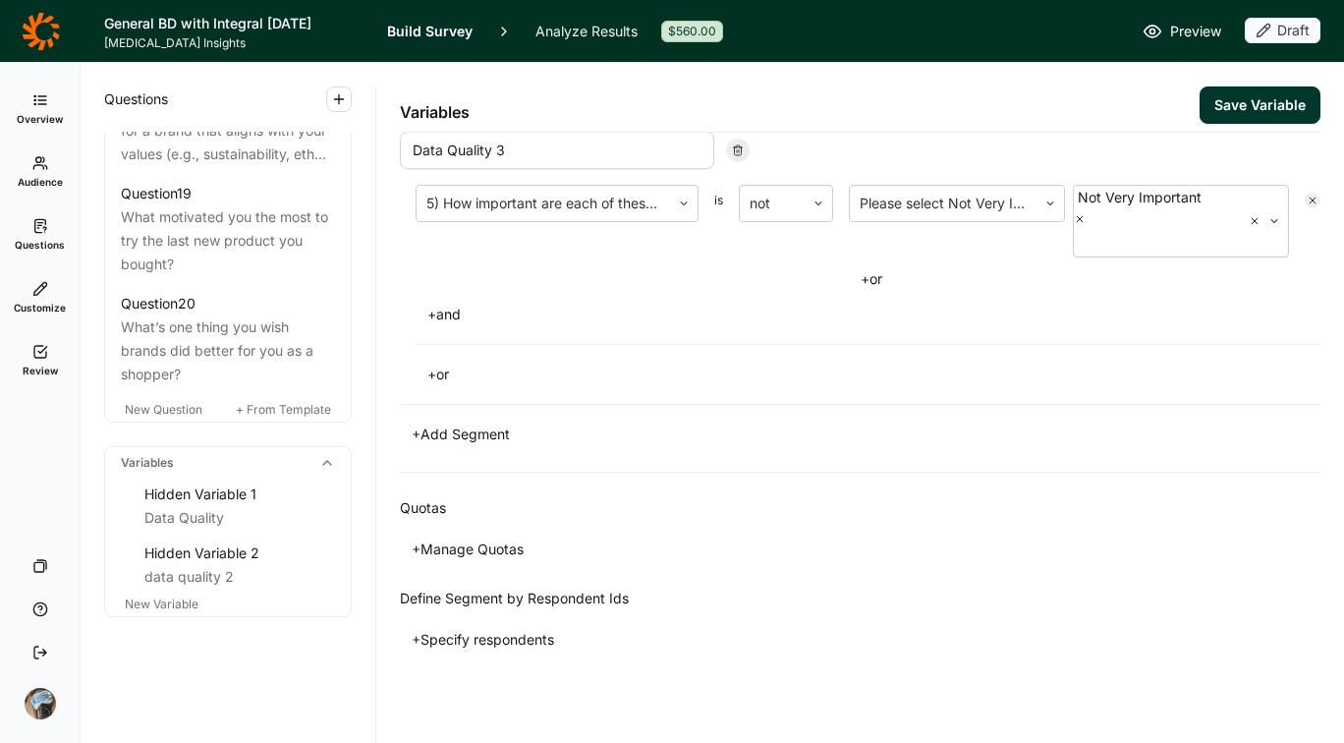
scroll to position [169, 0]
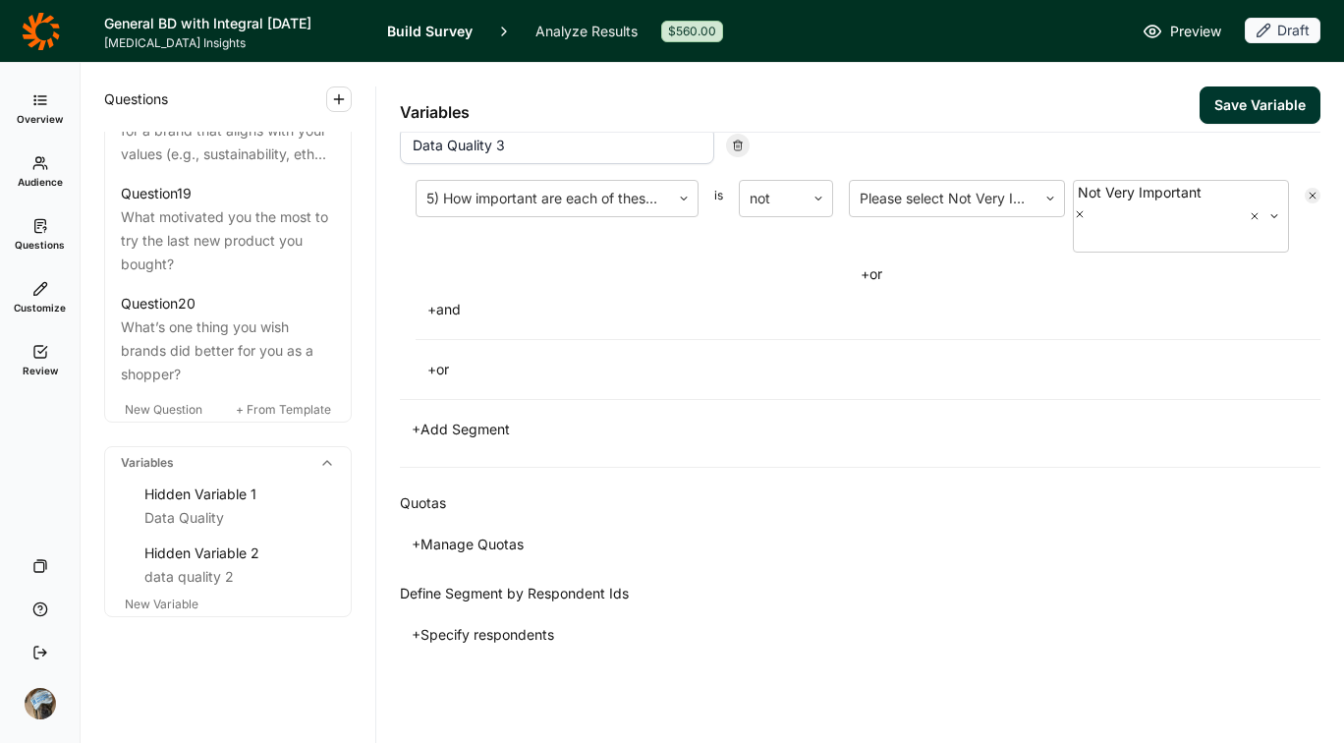
click at [498, 546] on button "+ Manage Quotas" at bounding box center [468, 545] width 136 height 28
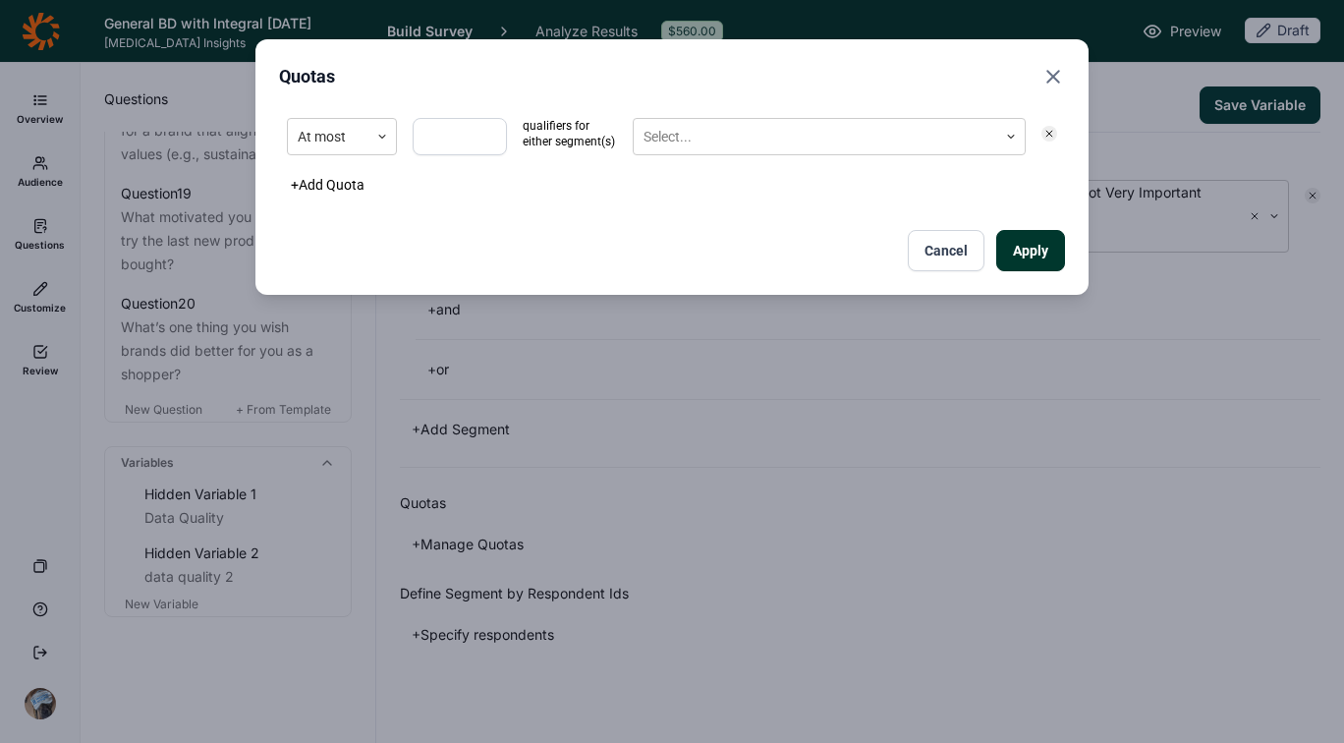
click at [328, 157] on div "At most qualifiers for either segment(s) Select..." at bounding box center [672, 136] width 786 height 53
click at [329, 146] on div at bounding box center [328, 137] width 61 height 25
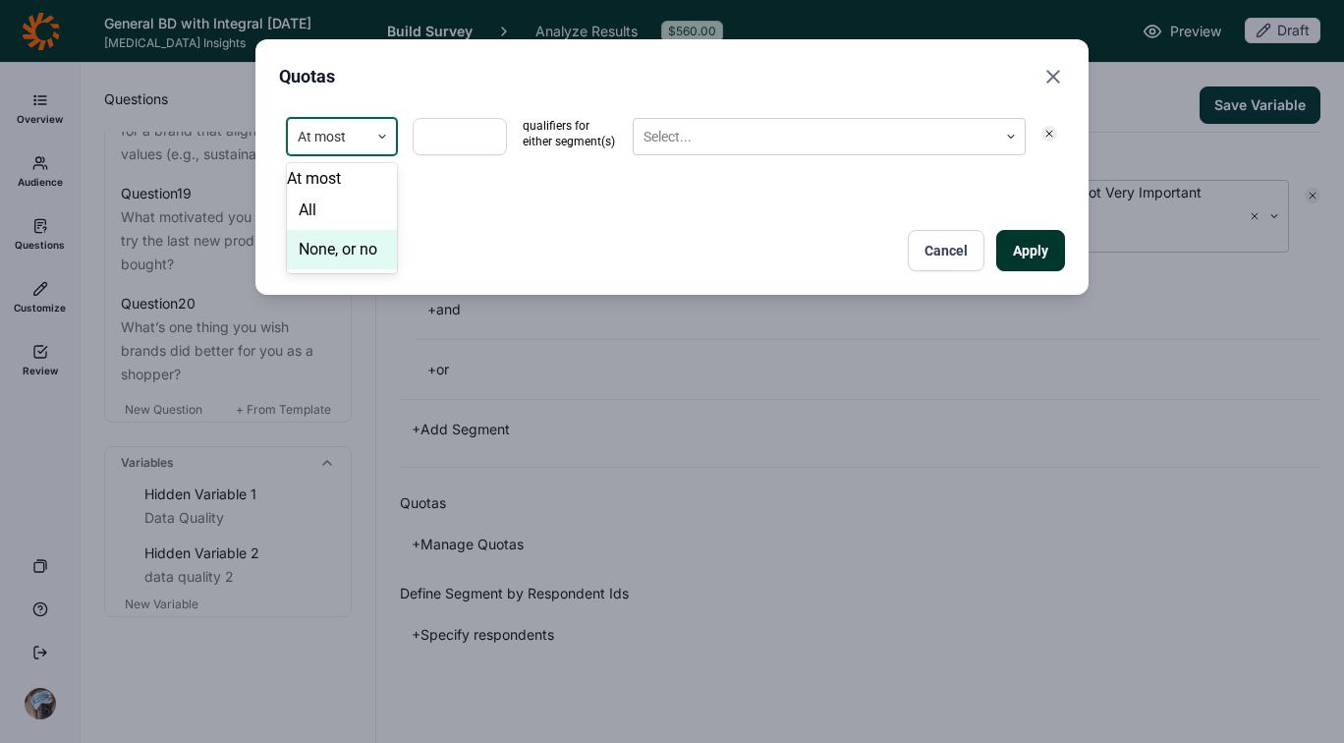
click at [329, 265] on div "None, or no" at bounding box center [342, 249] width 110 height 39
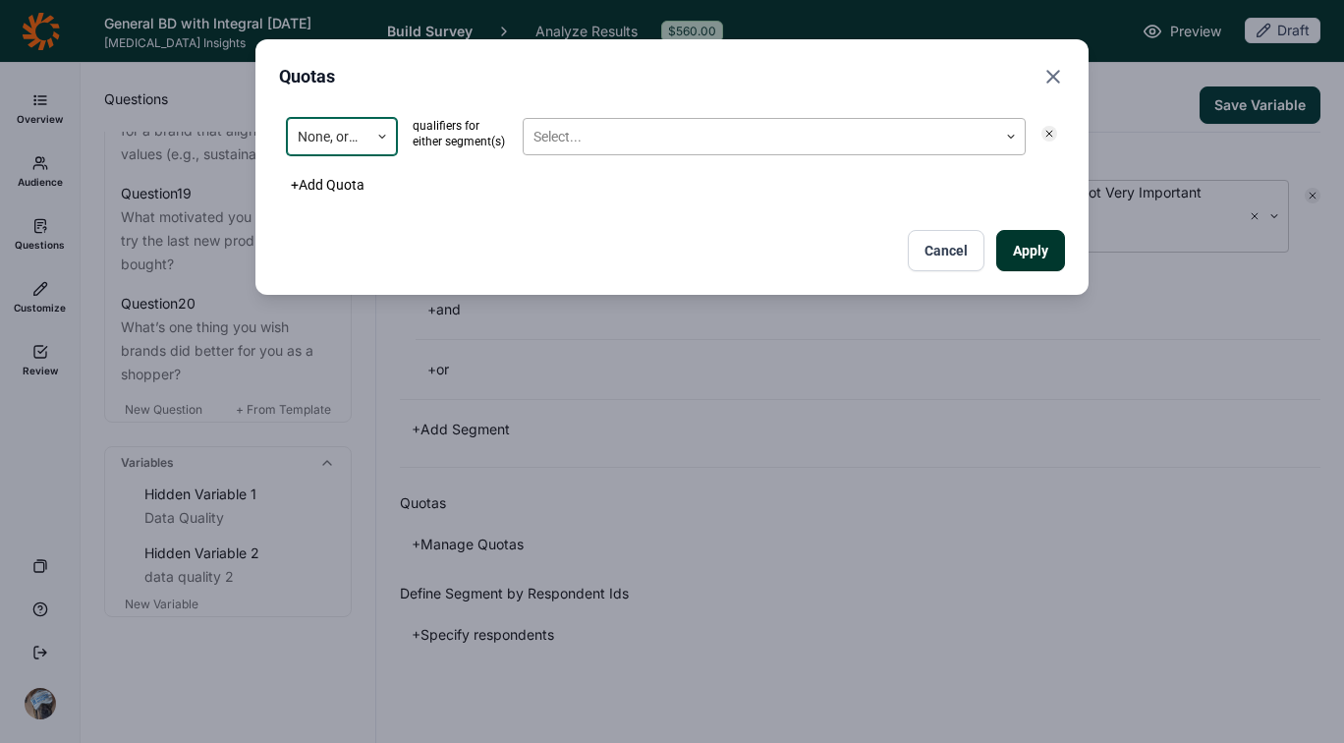
click at [694, 133] on div at bounding box center [761, 137] width 454 height 25
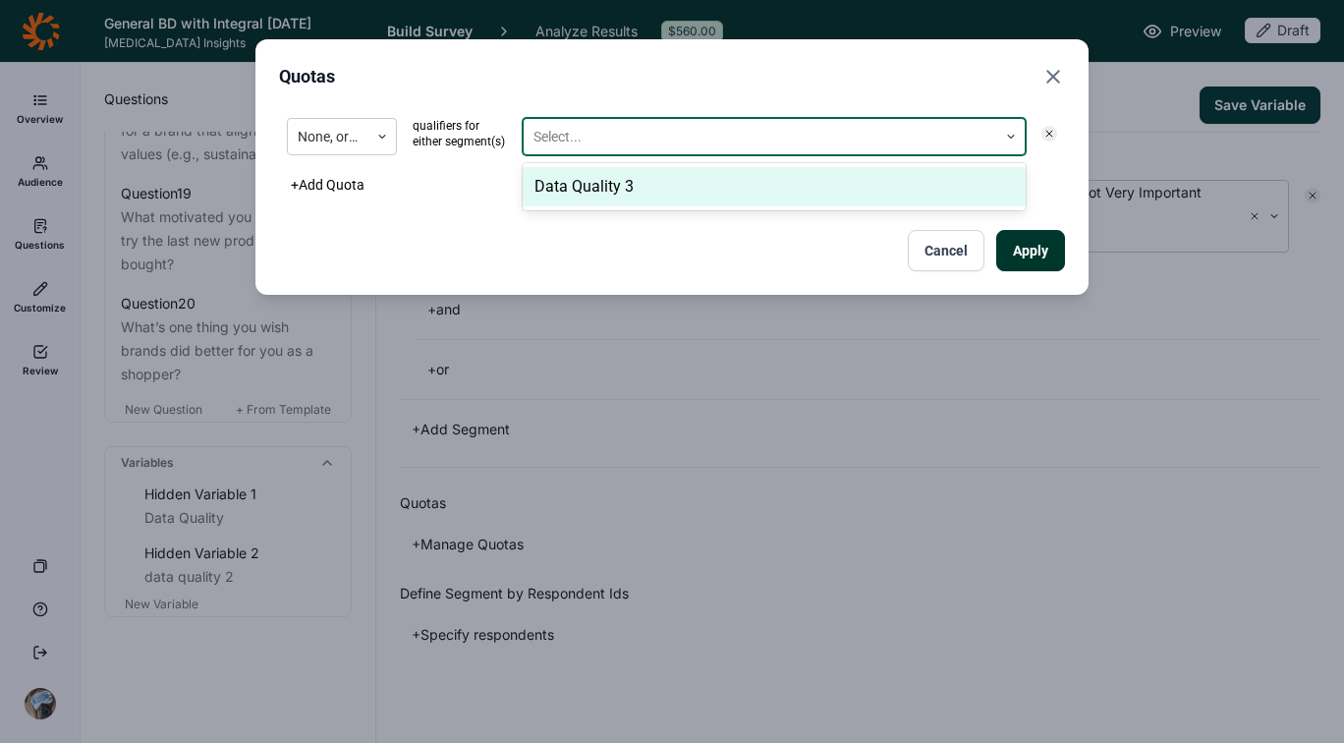
click at [692, 172] on div "Data Quality 3" at bounding box center [774, 186] width 503 height 39
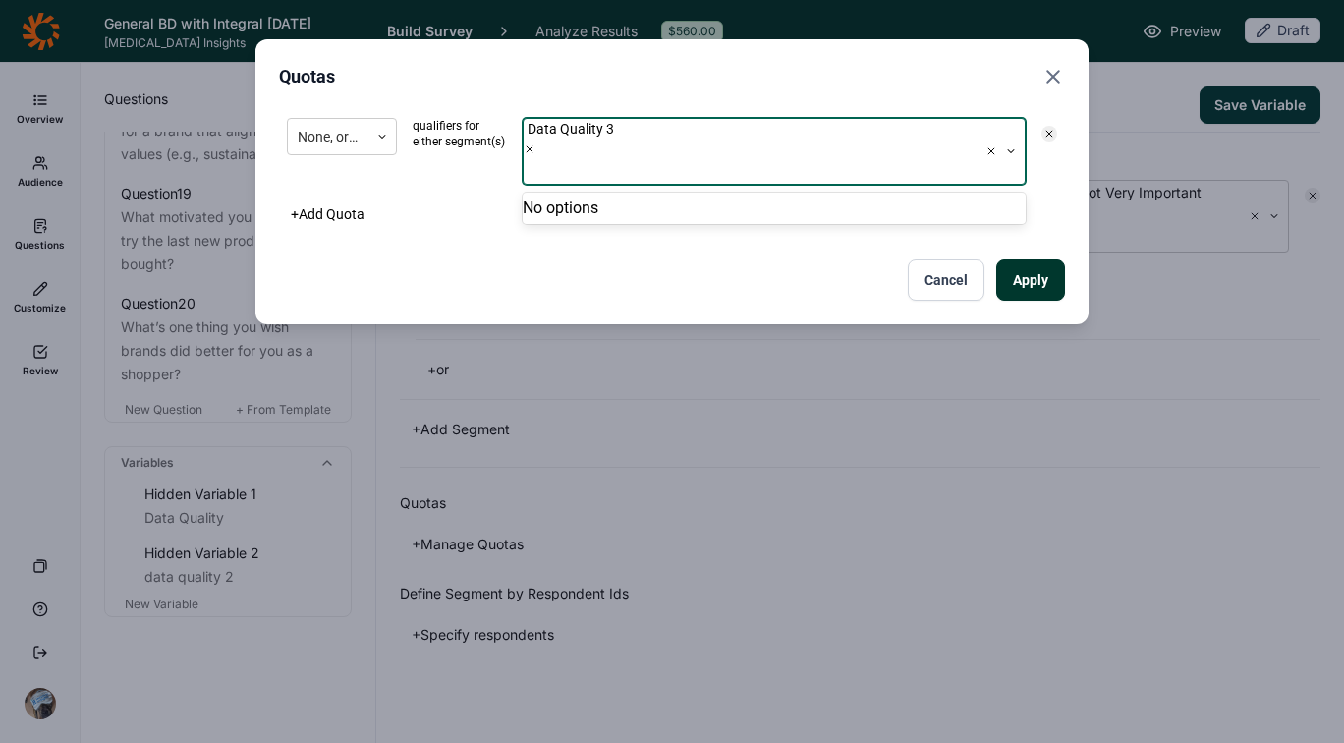
click at [1044, 259] on button "Apply" at bounding box center [1030, 279] width 69 height 41
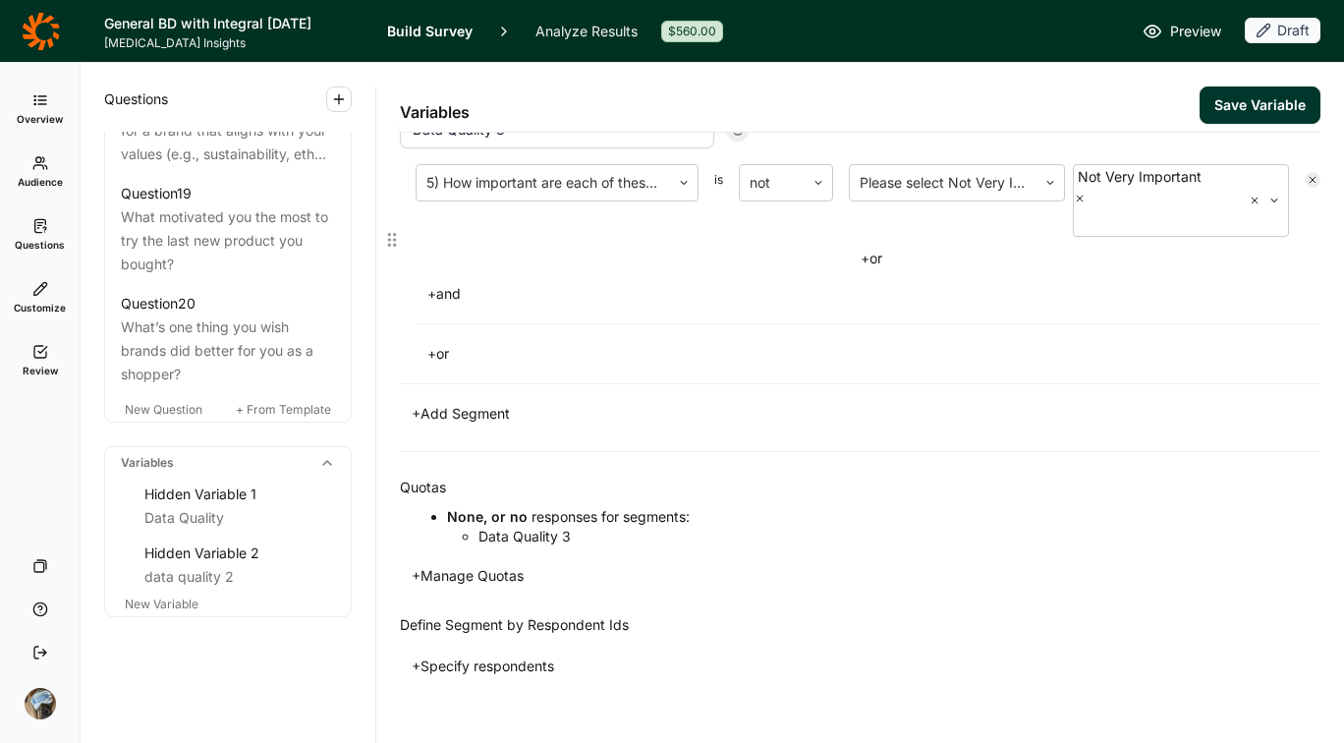
click at [1013, 367] on div "+ or" at bounding box center [868, 354] width 905 height 28
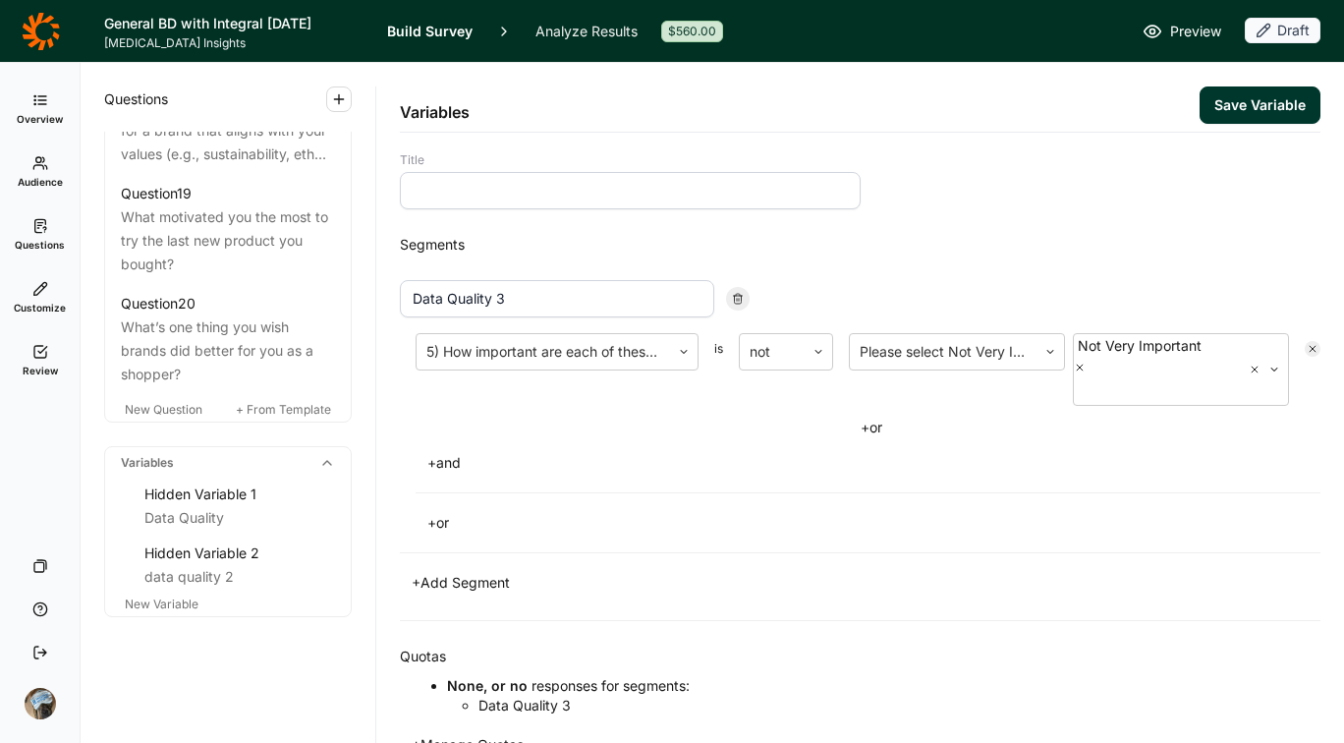
scroll to position [2944, 0]
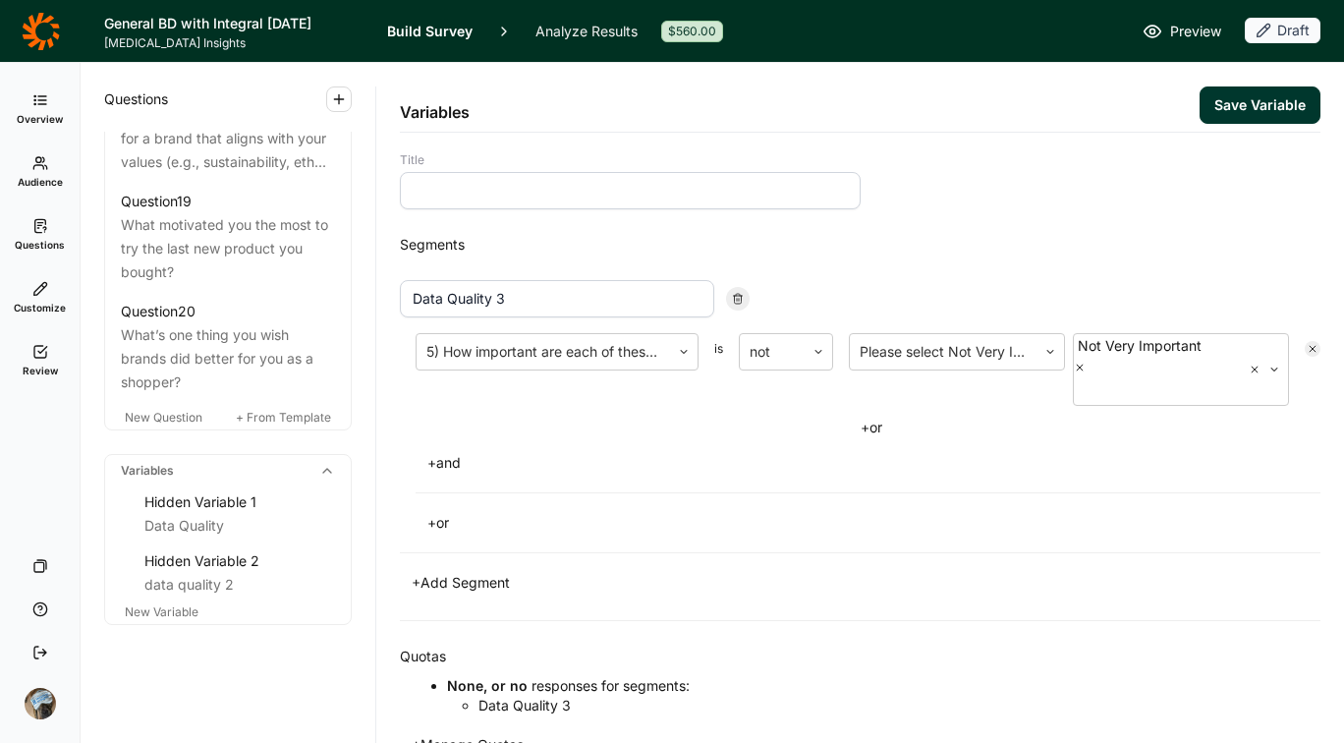
click at [40, 172] on link "Audience" at bounding box center [40, 172] width 64 height 63
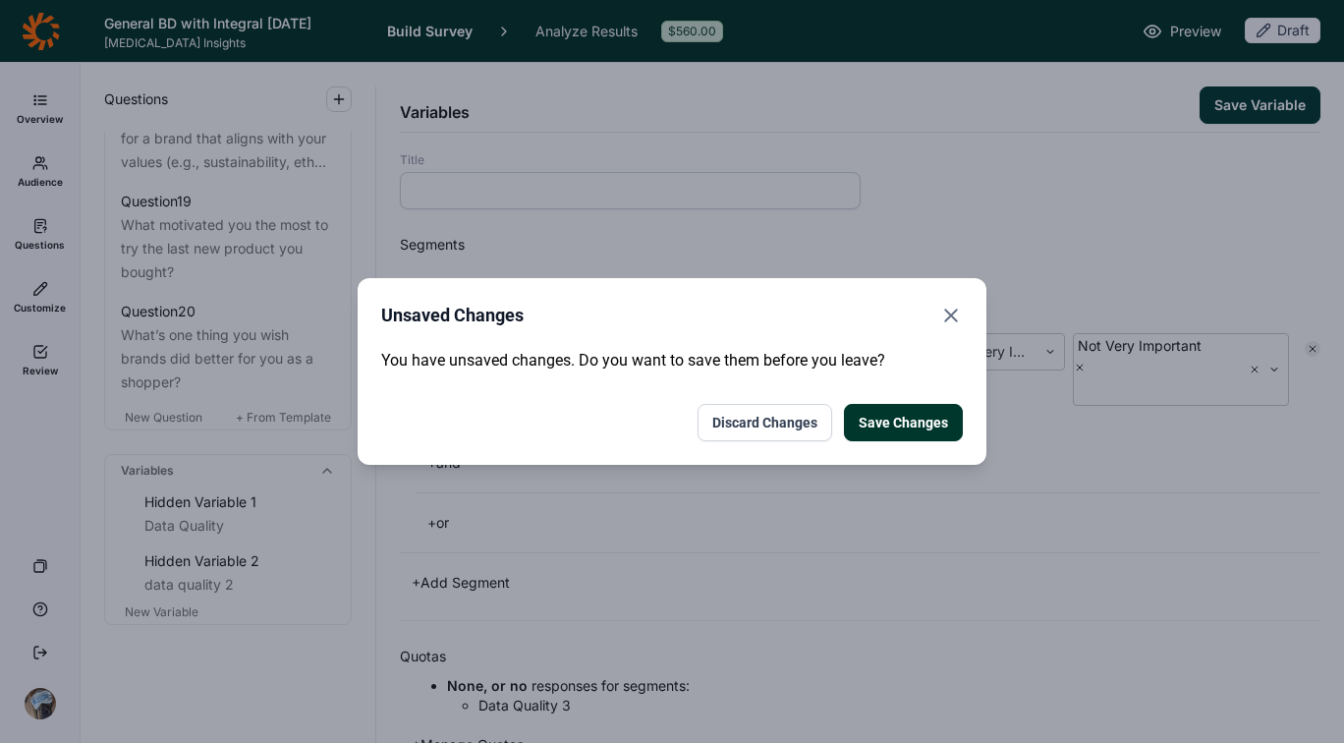
click at [913, 419] on button "Save Changes" at bounding box center [903, 422] width 119 height 37
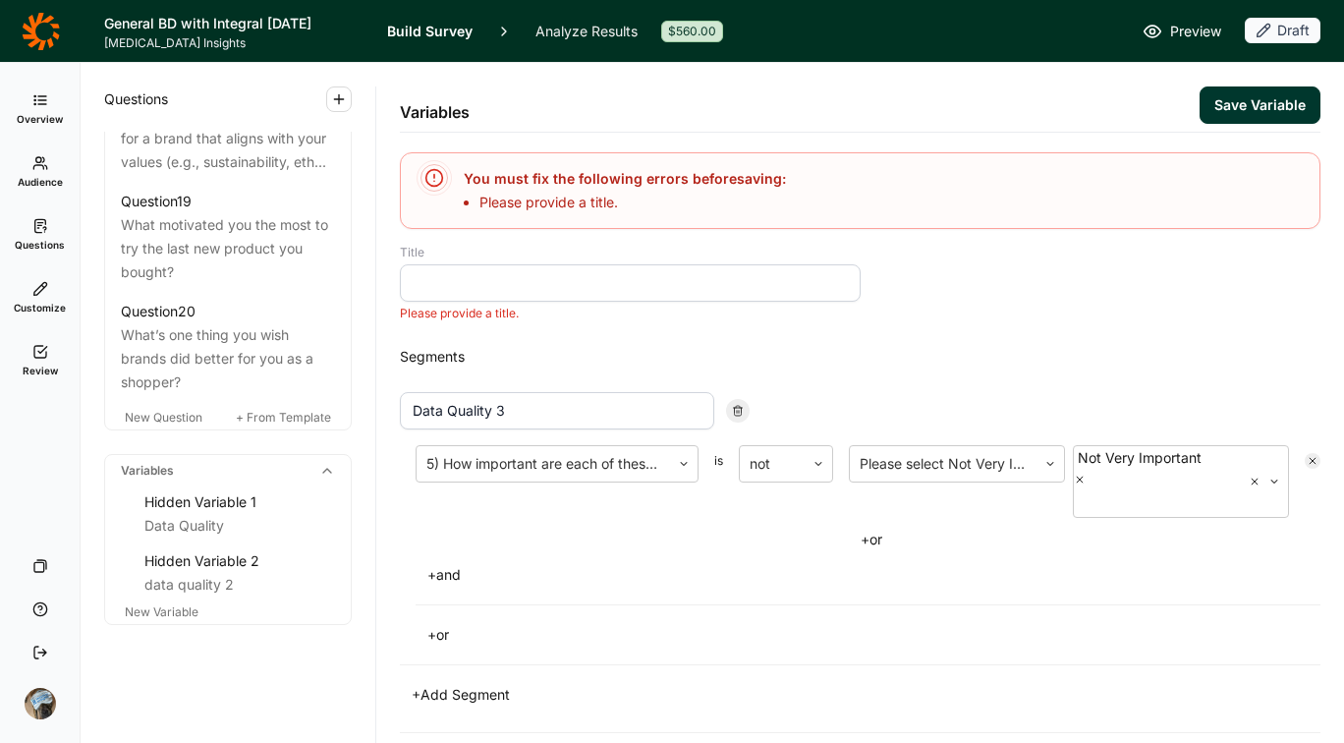
click at [515, 273] on input at bounding box center [630, 282] width 461 height 37
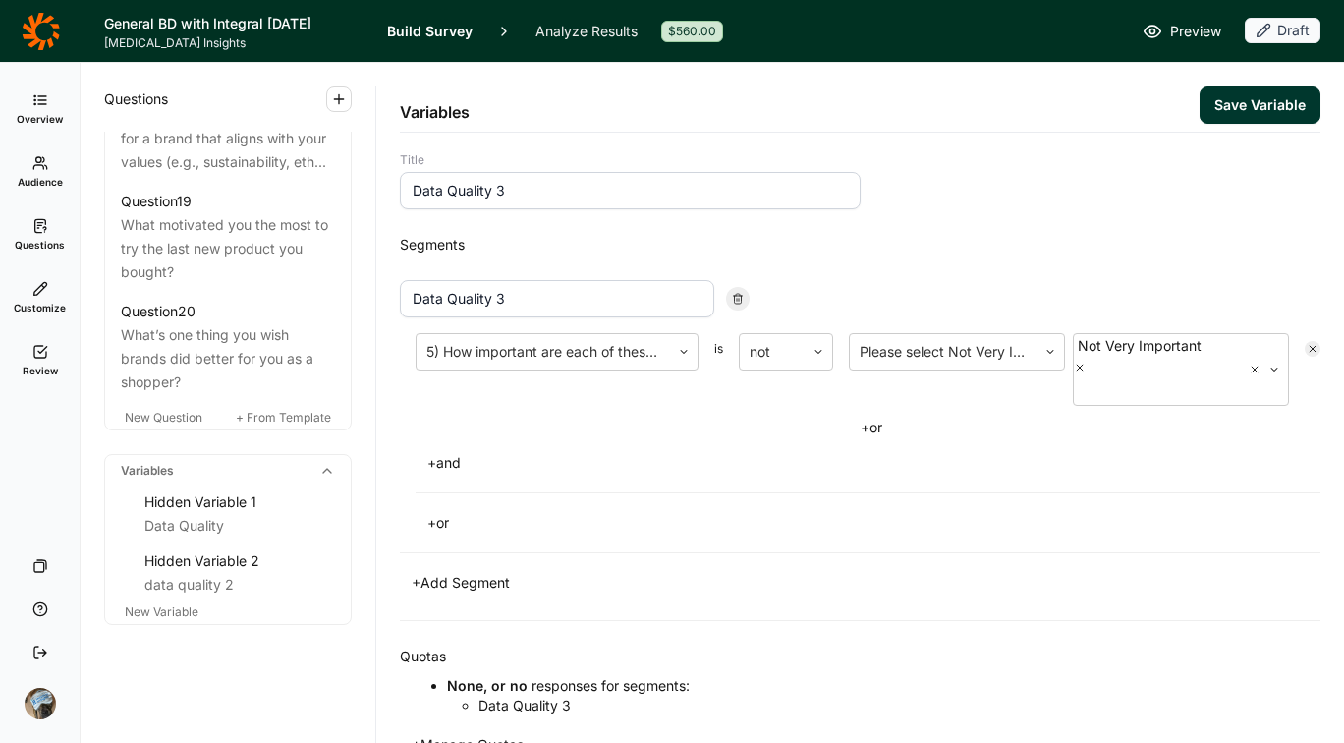
type input "Data Quality 3"
click at [1131, 99] on button "Save Variable" at bounding box center [1260, 104] width 121 height 37
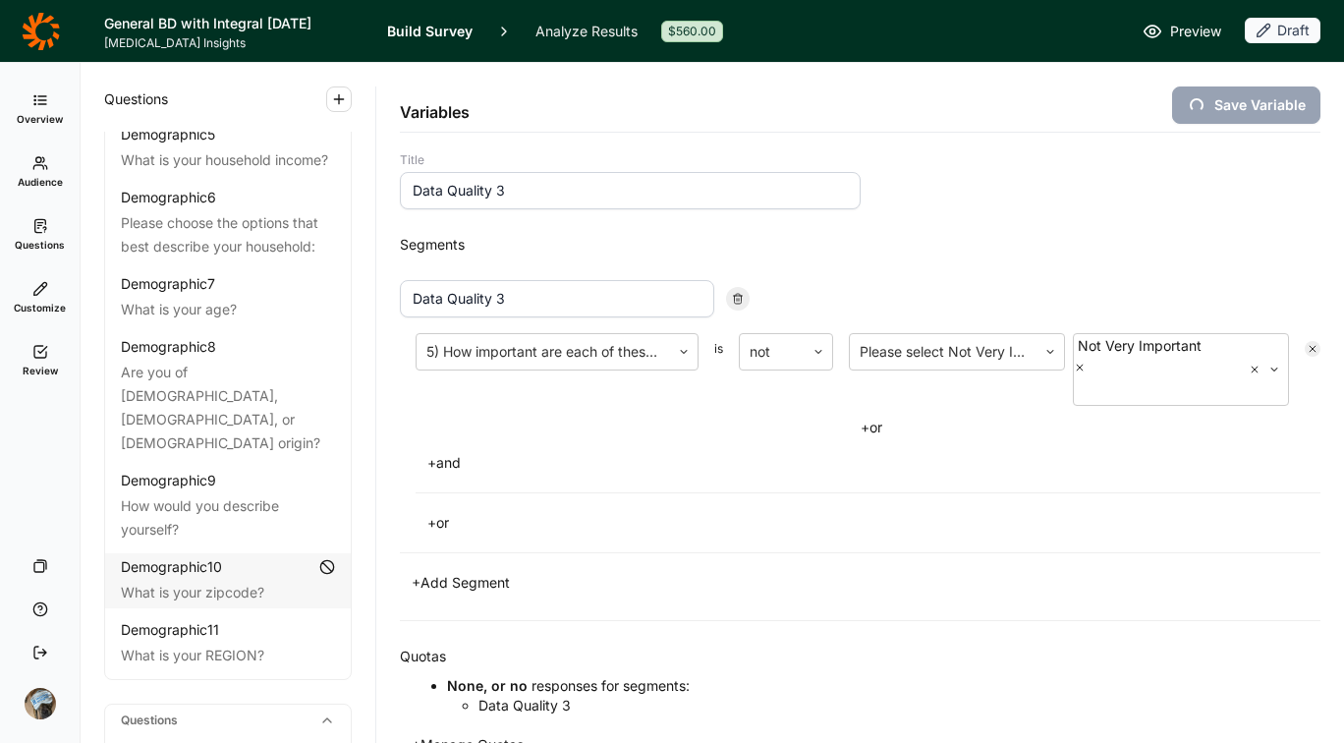
scroll to position [0, 0]
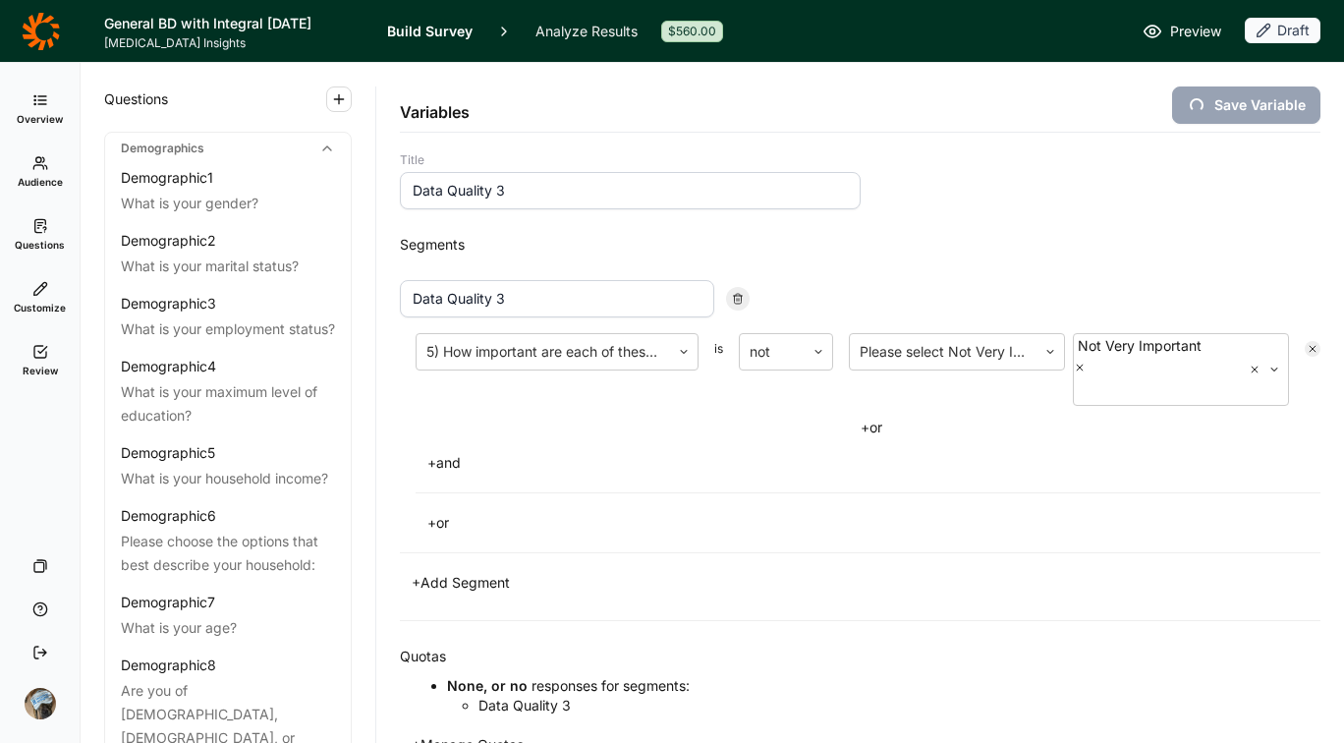
click at [32, 95] on icon at bounding box center [40, 100] width 16 height 16
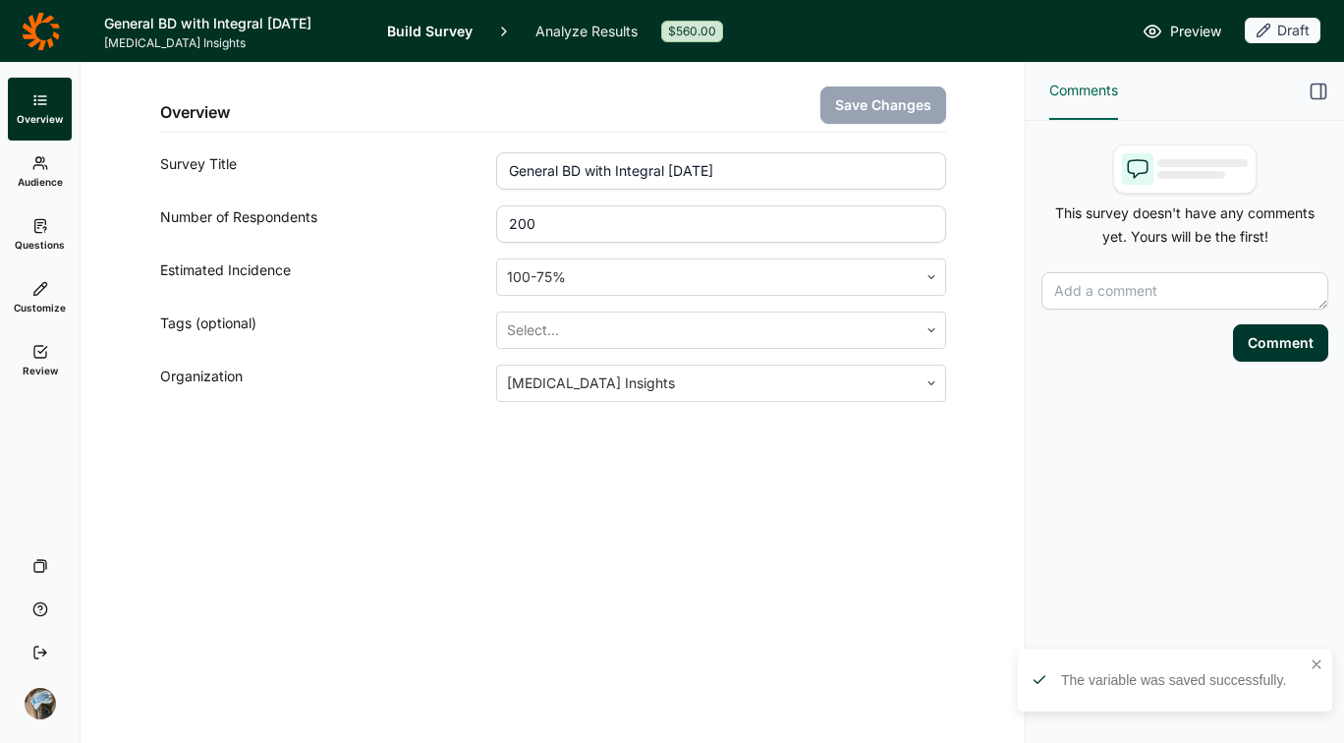
click at [34, 347] on icon at bounding box center [40, 352] width 16 height 16
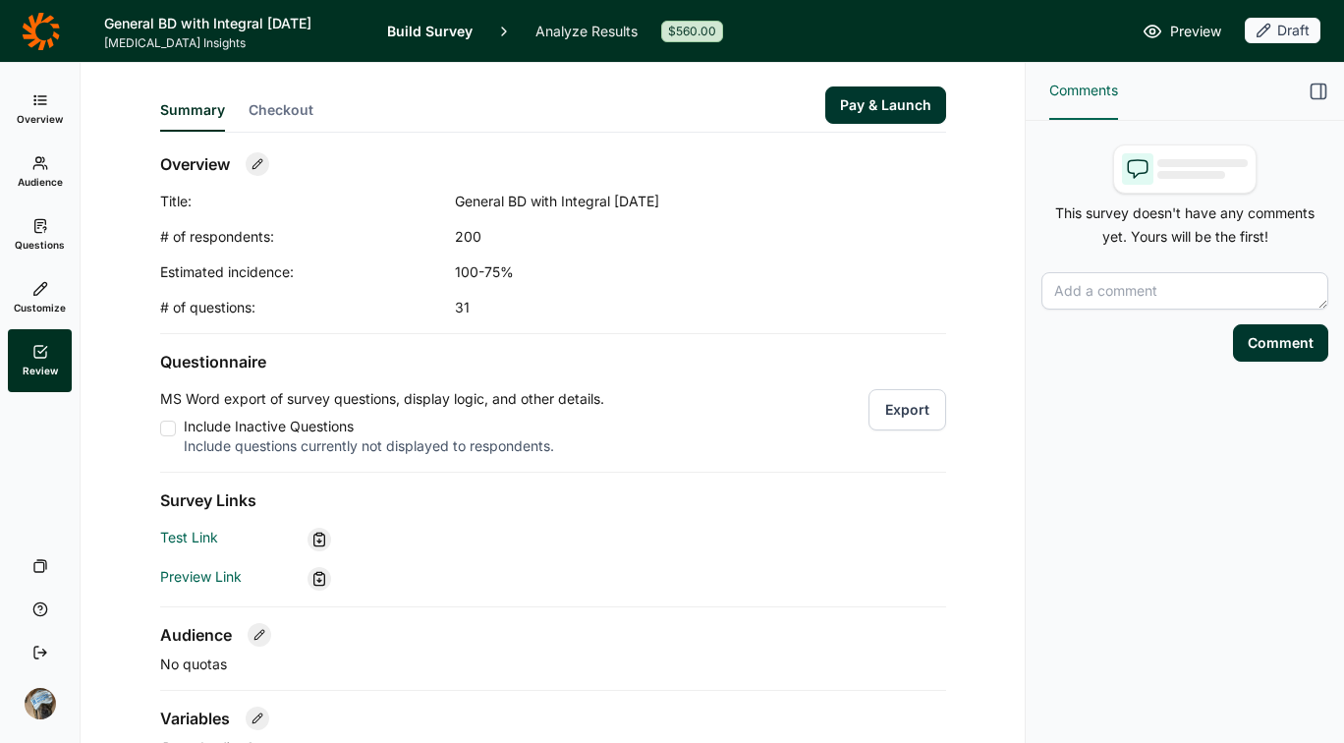
click at [1131, 36] on span "Preview" at bounding box center [1195, 32] width 51 height 24
click at [292, 107] on span "Checkout" at bounding box center [281, 110] width 65 height 20
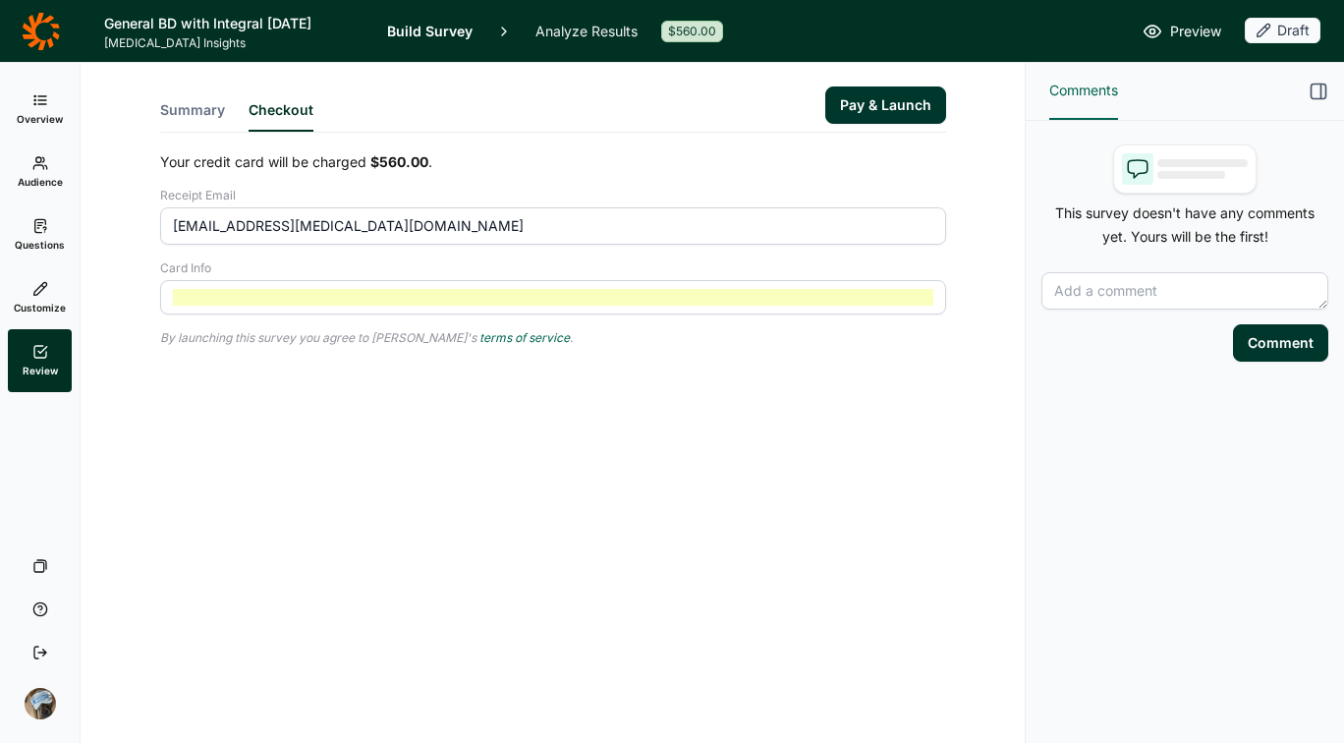
click at [681, 343] on p "By launching this survey you agree to [PERSON_NAME]'s terms of service ." at bounding box center [553, 338] width 786 height 16
click at [27, 222] on link "Questions" at bounding box center [40, 234] width 64 height 63
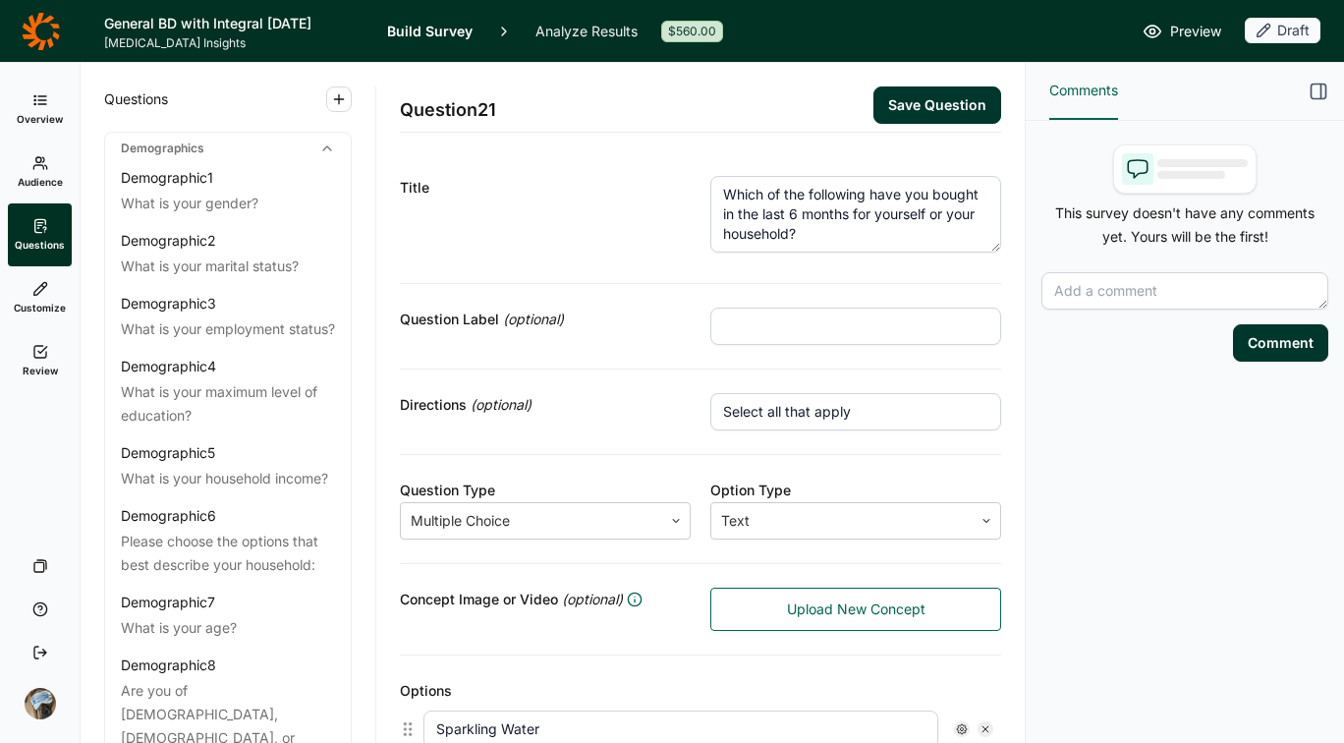
click at [36, 353] on icon at bounding box center [40, 352] width 16 height 16
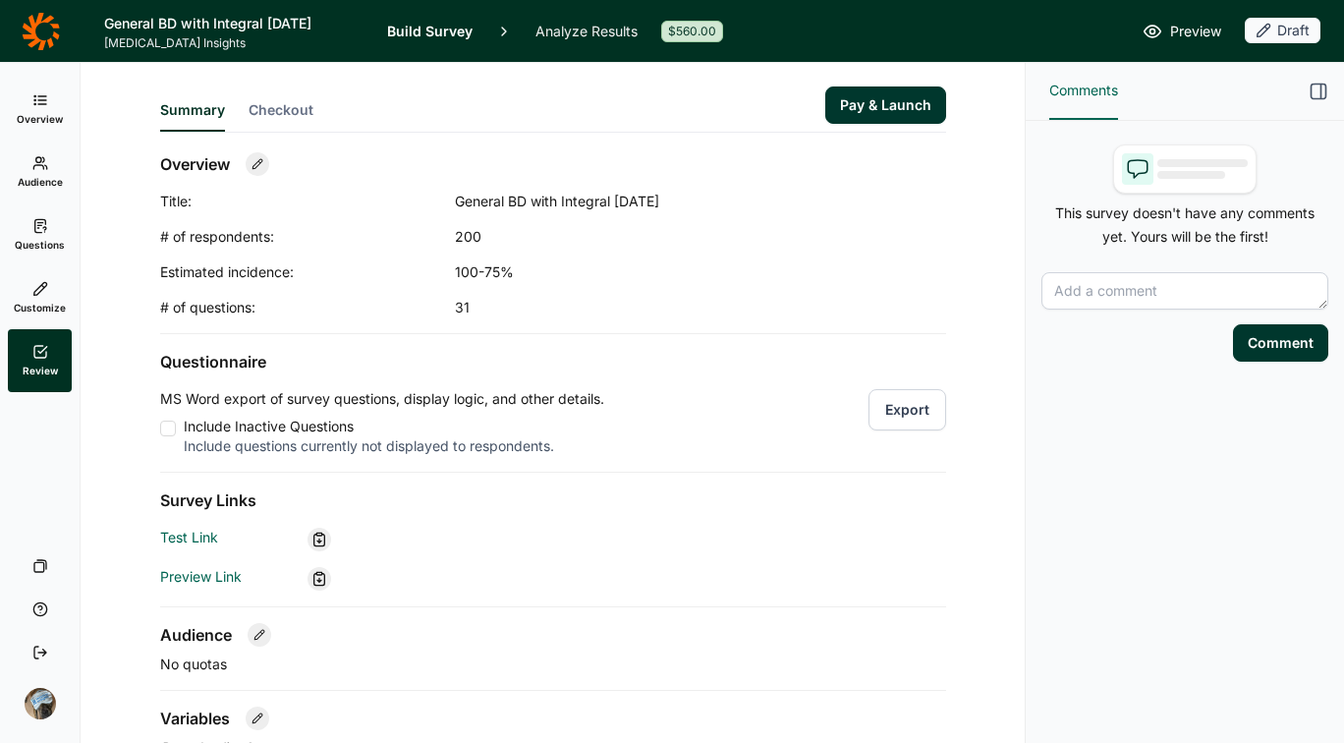
click at [297, 107] on span "Checkout" at bounding box center [281, 110] width 65 height 20
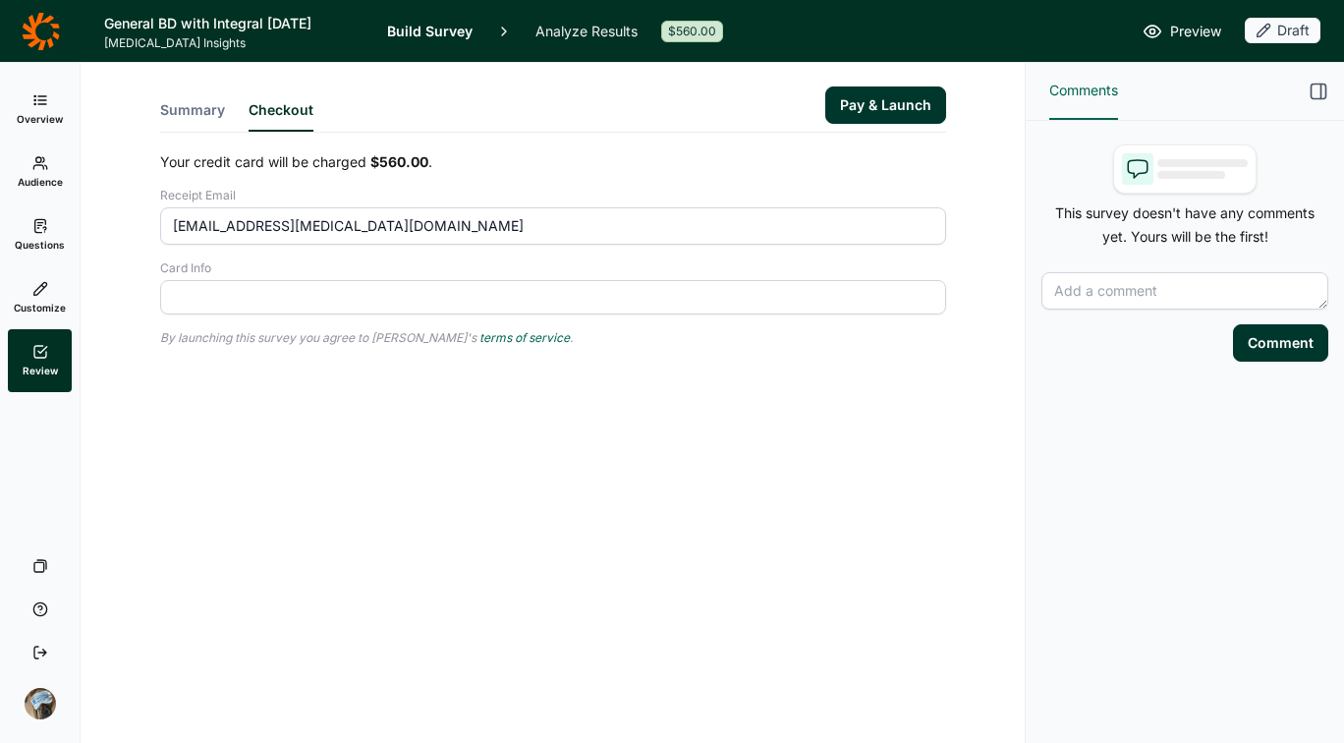
click at [304, 307] on div at bounding box center [553, 297] width 786 height 34
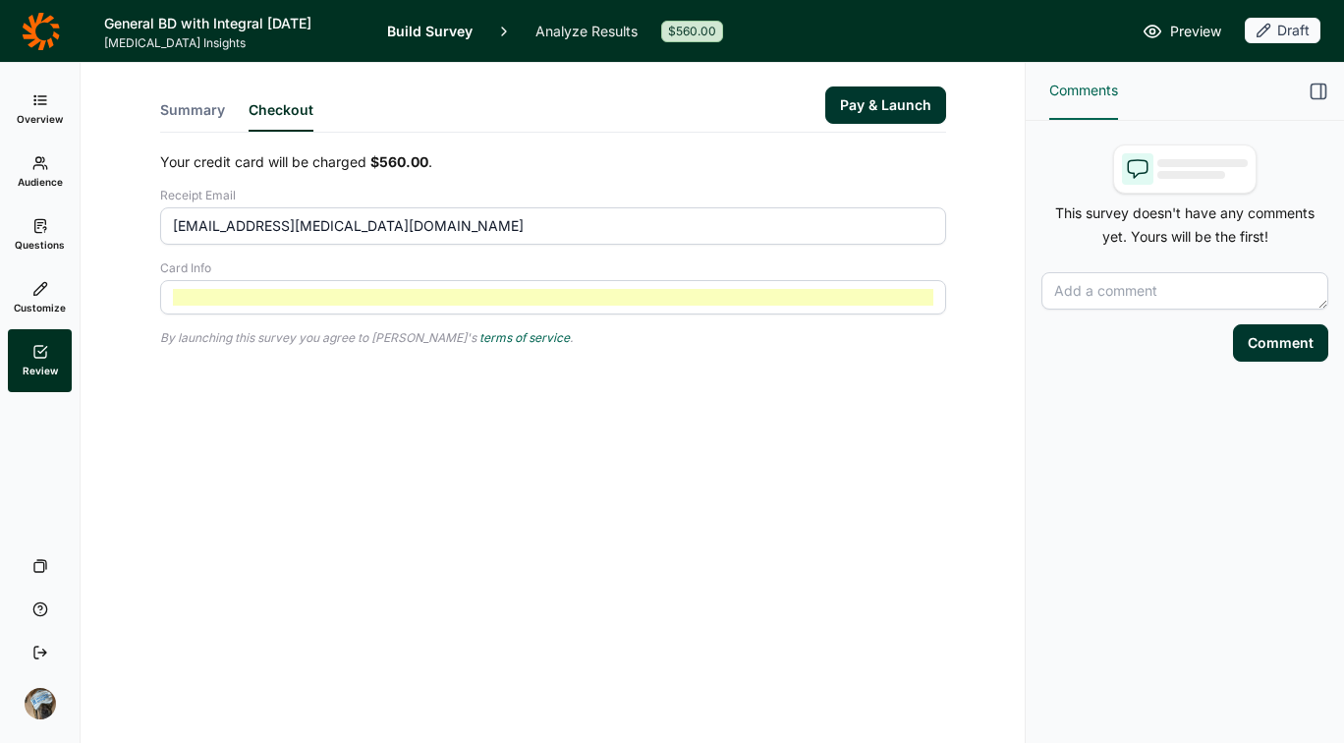
drag, startPoint x: 631, startPoint y: 343, endPoint x: 892, endPoint y: 311, distance: 263.3
click at [637, 344] on p "By launching this survey you agree to [PERSON_NAME]'s terms of service ." at bounding box center [553, 338] width 786 height 16
click at [869, 96] on button "Pay & Launch" at bounding box center [885, 104] width 121 height 37
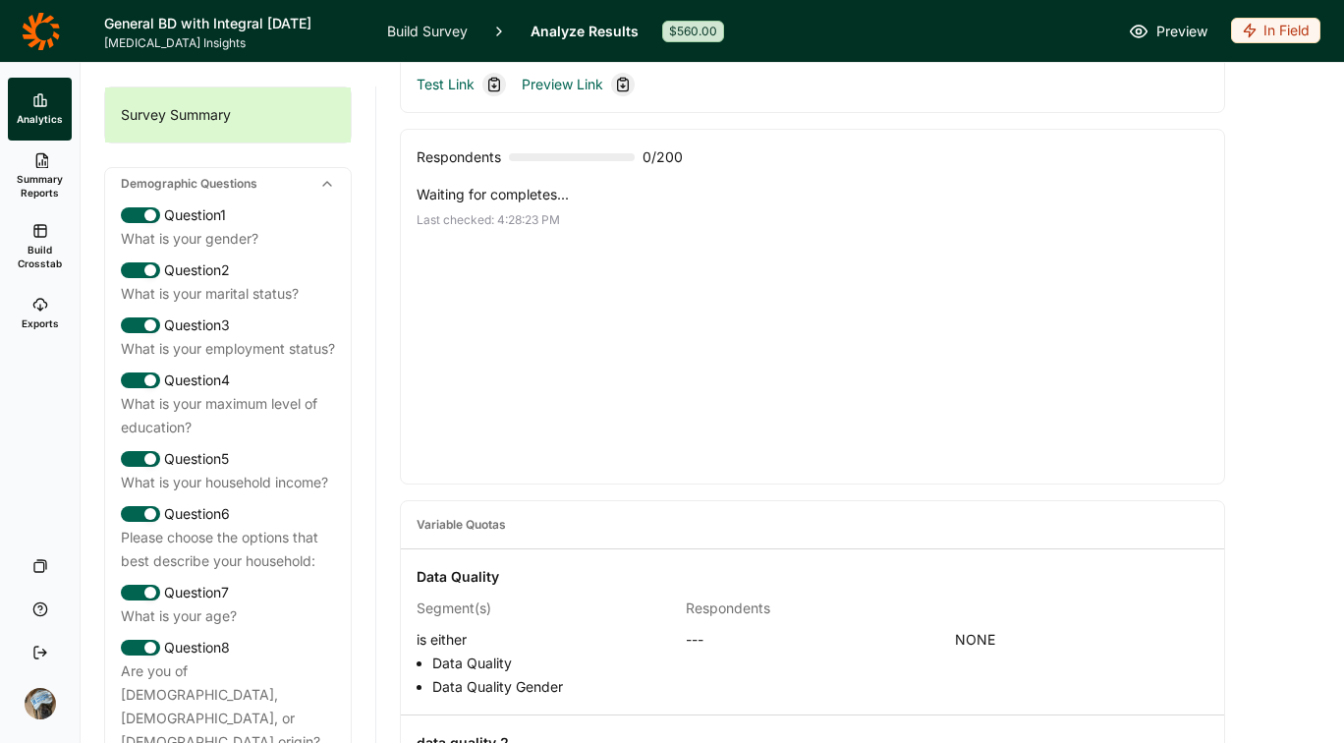
scroll to position [509, 0]
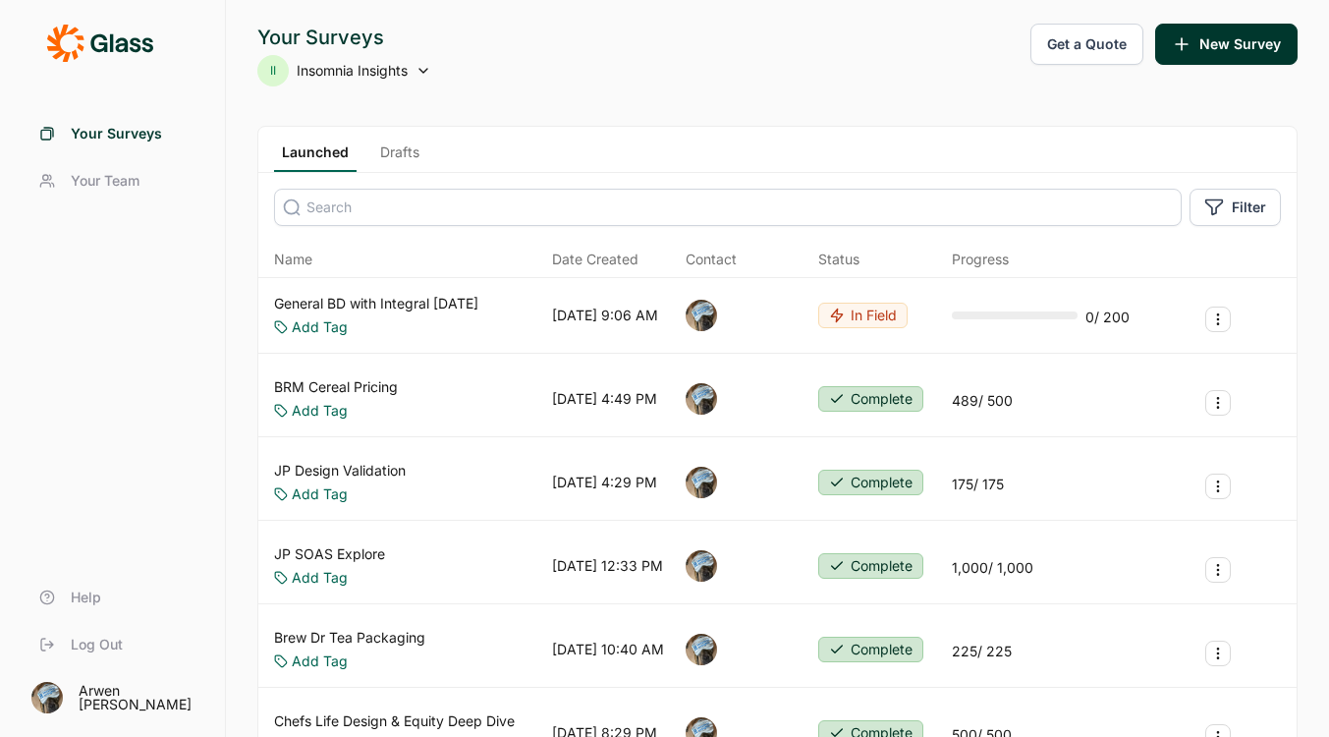
click at [391, 304] on link "General BD with Integral [DATE]" at bounding box center [376, 304] width 204 height 20
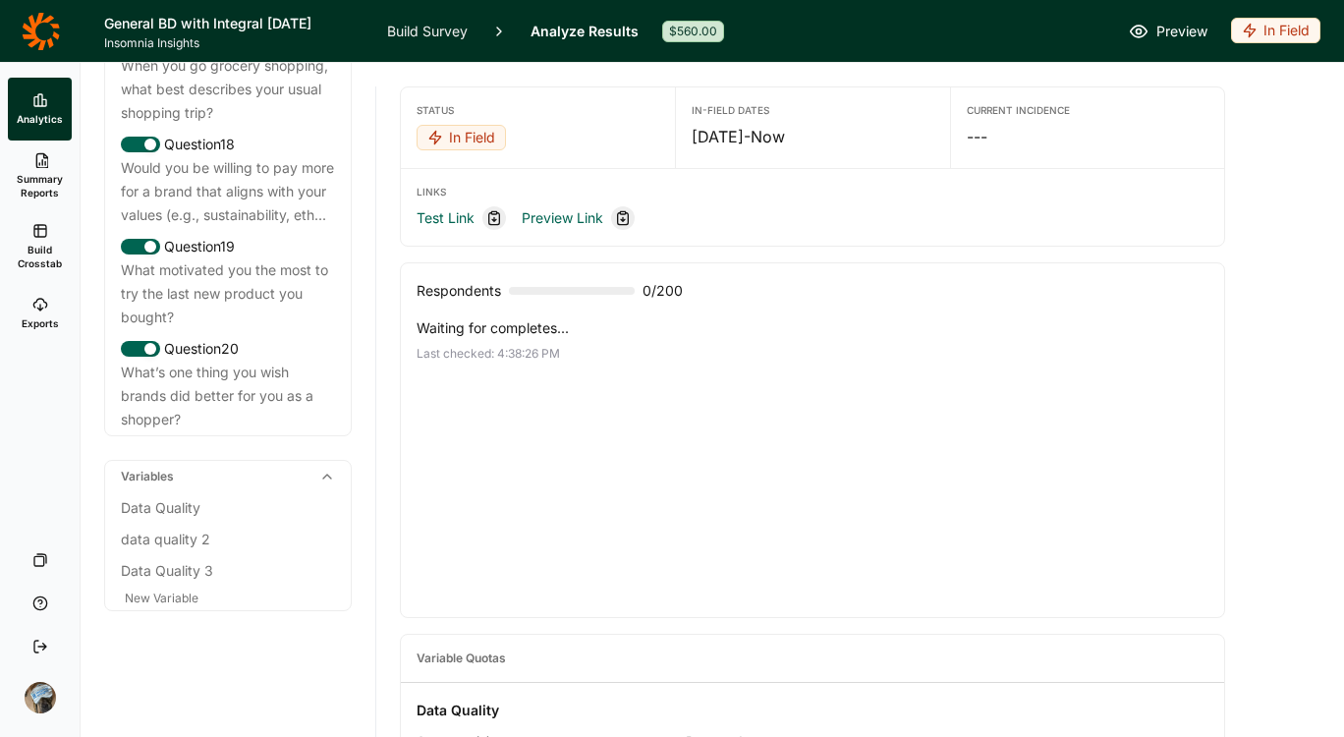
scroll to position [2824, 0]
click at [170, 572] on div "Data Quality 3" at bounding box center [228, 571] width 214 height 24
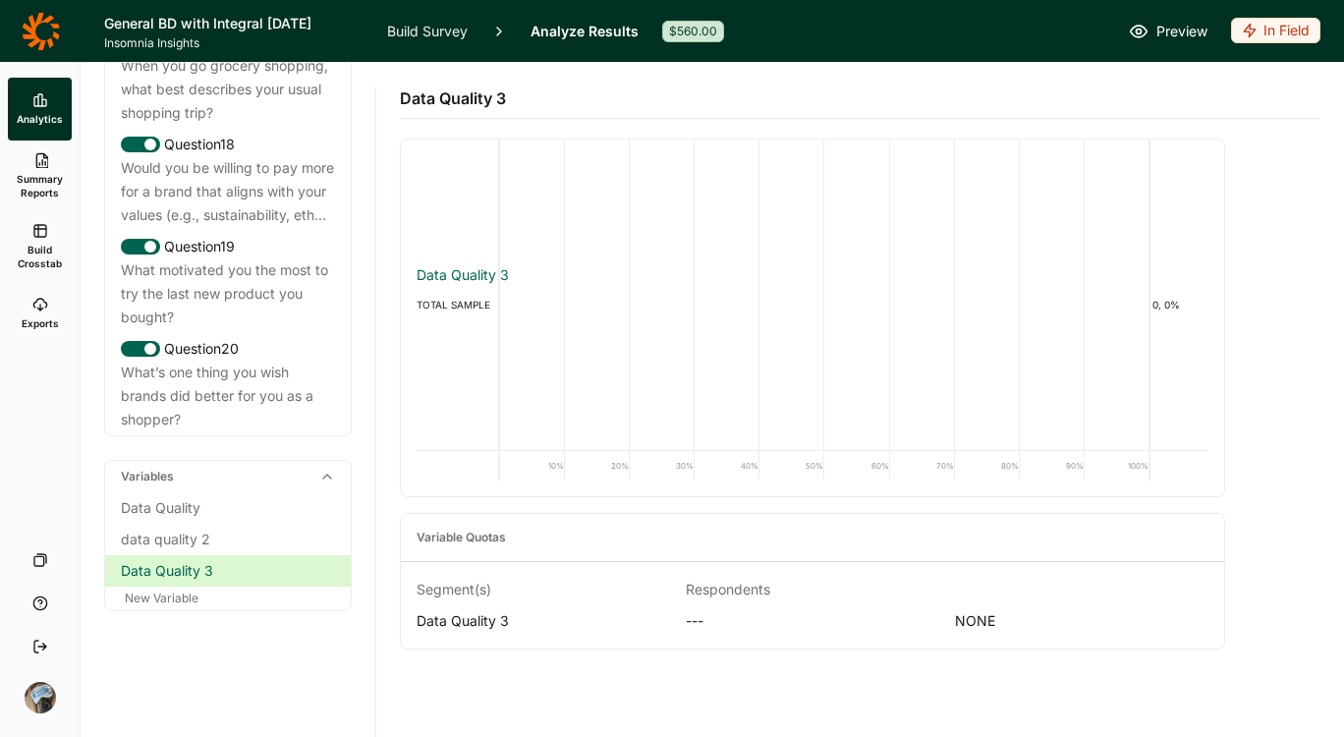
scroll to position [2784, 0]
click at [432, 43] on link "Build Survey" at bounding box center [427, 31] width 81 height 62
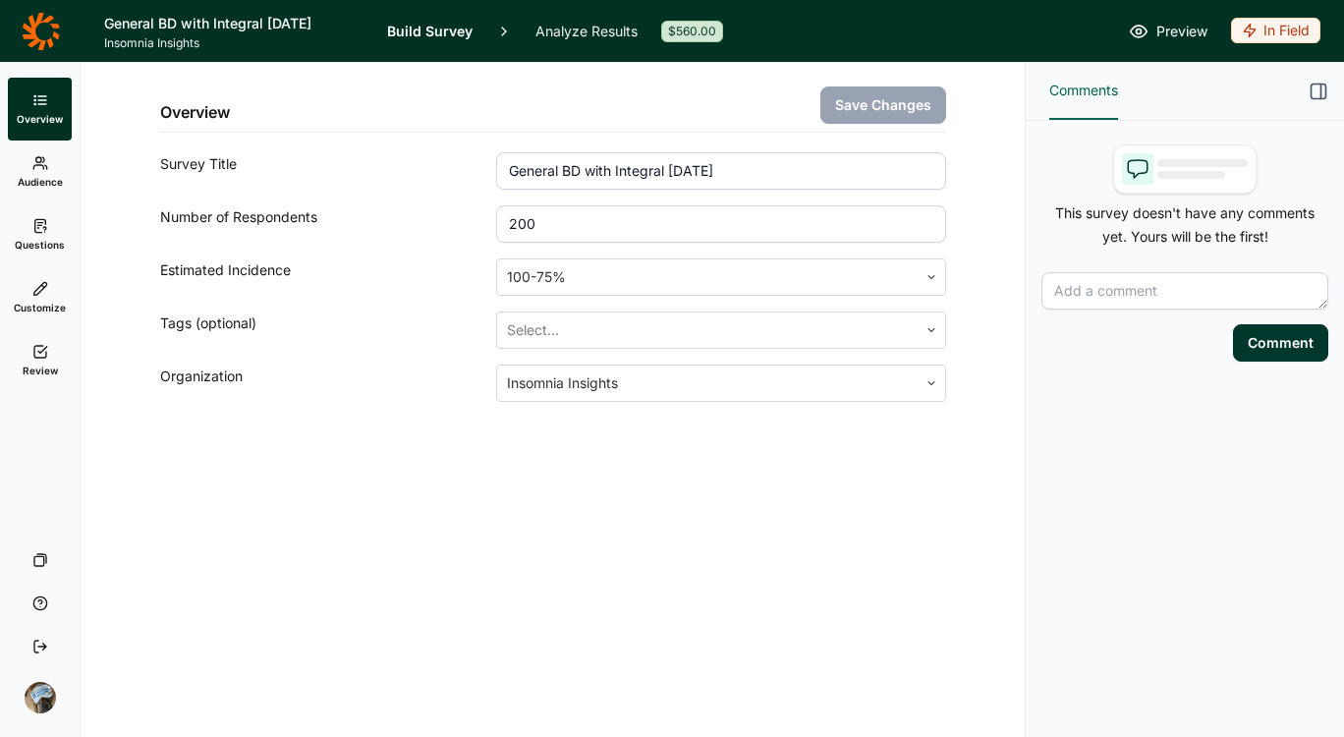
click at [39, 243] on span "Questions" at bounding box center [40, 245] width 50 height 14
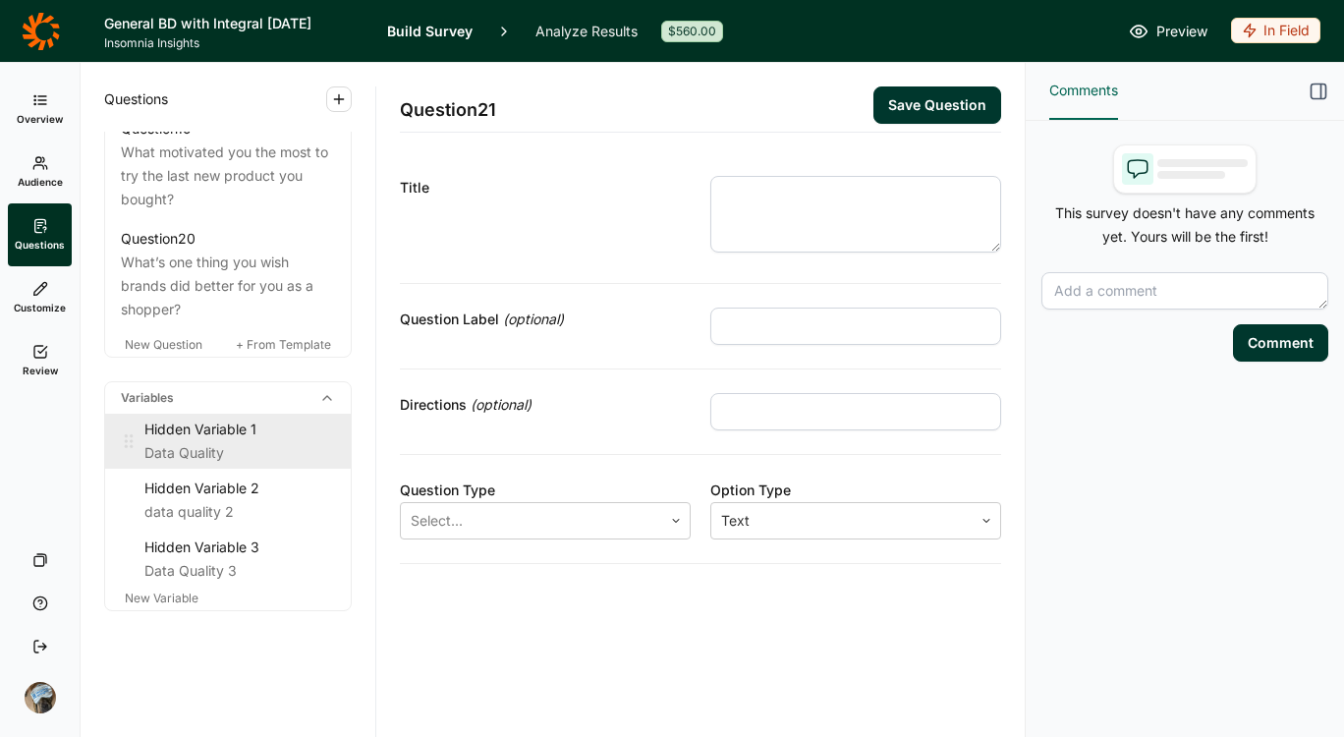
scroll to position [3134, 0]
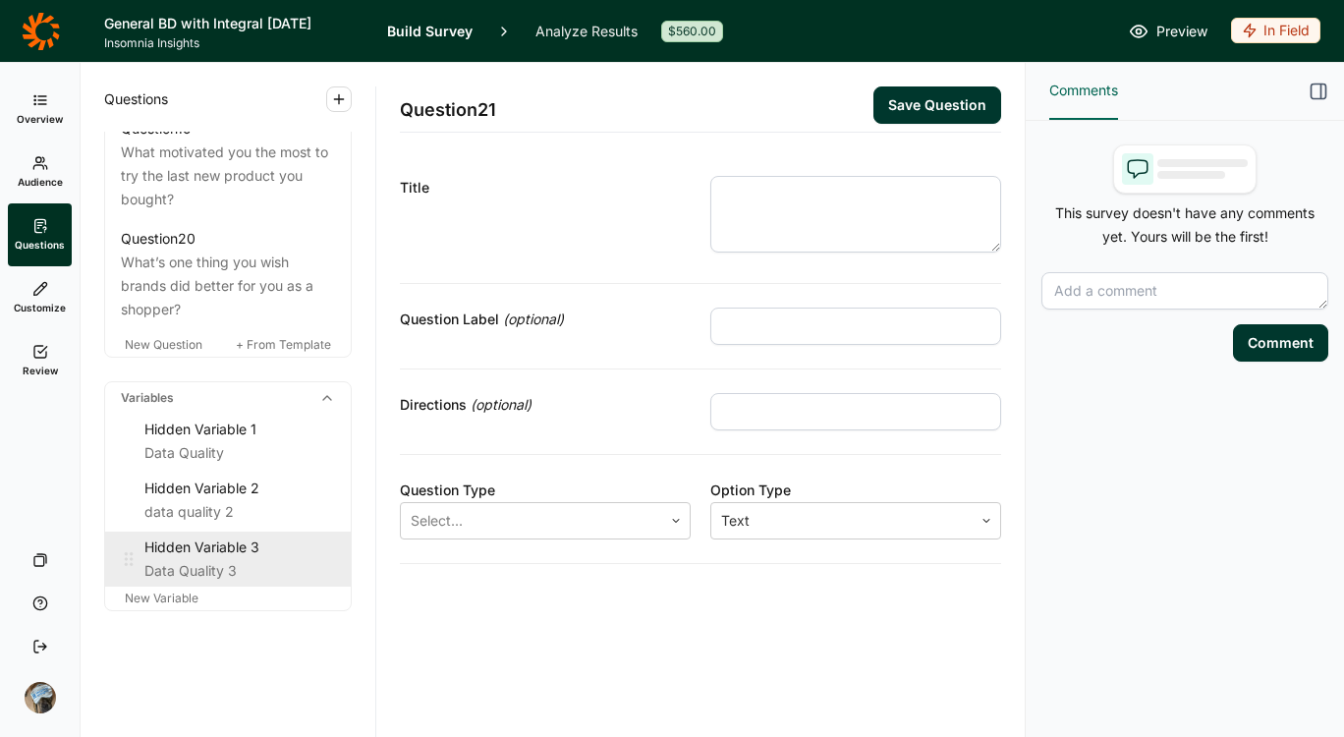
click at [197, 553] on div "Hidden Variable 3" at bounding box center [239, 548] width 191 height 24
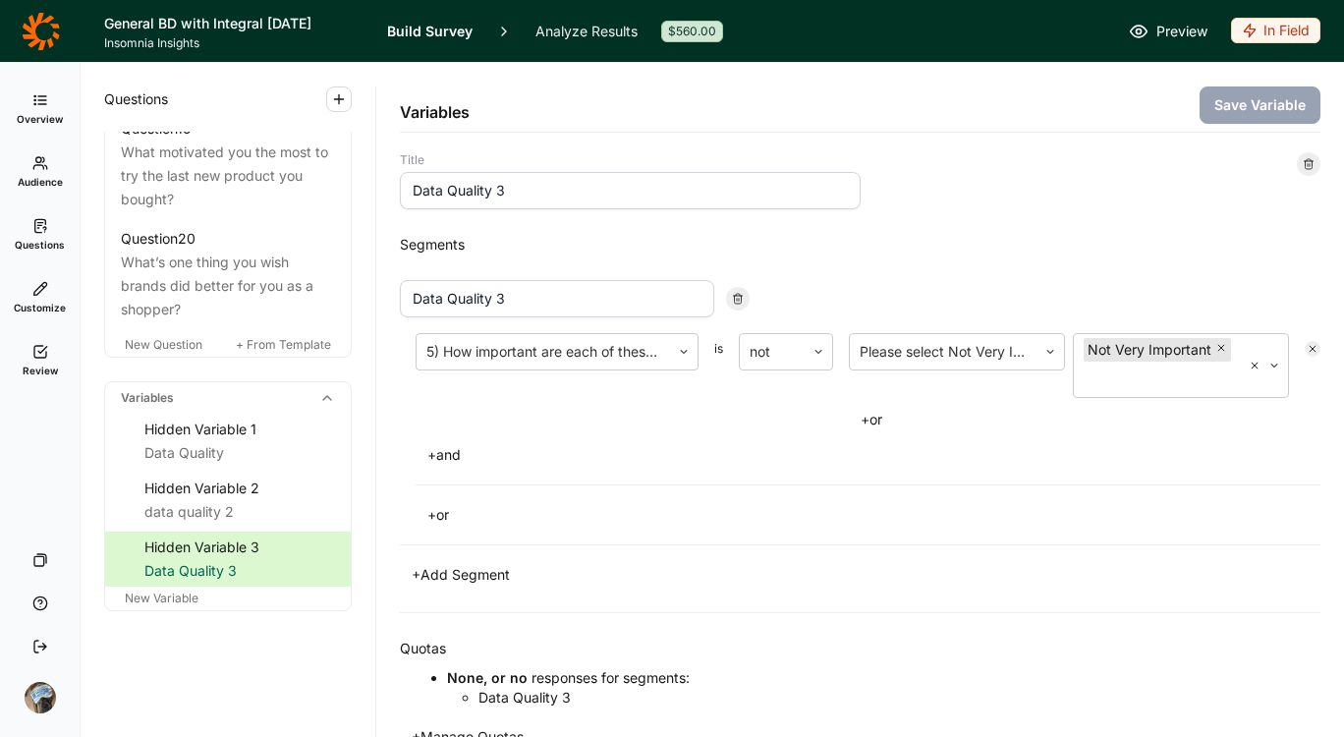
click at [33, 91] on link "Overview" at bounding box center [40, 109] width 64 height 63
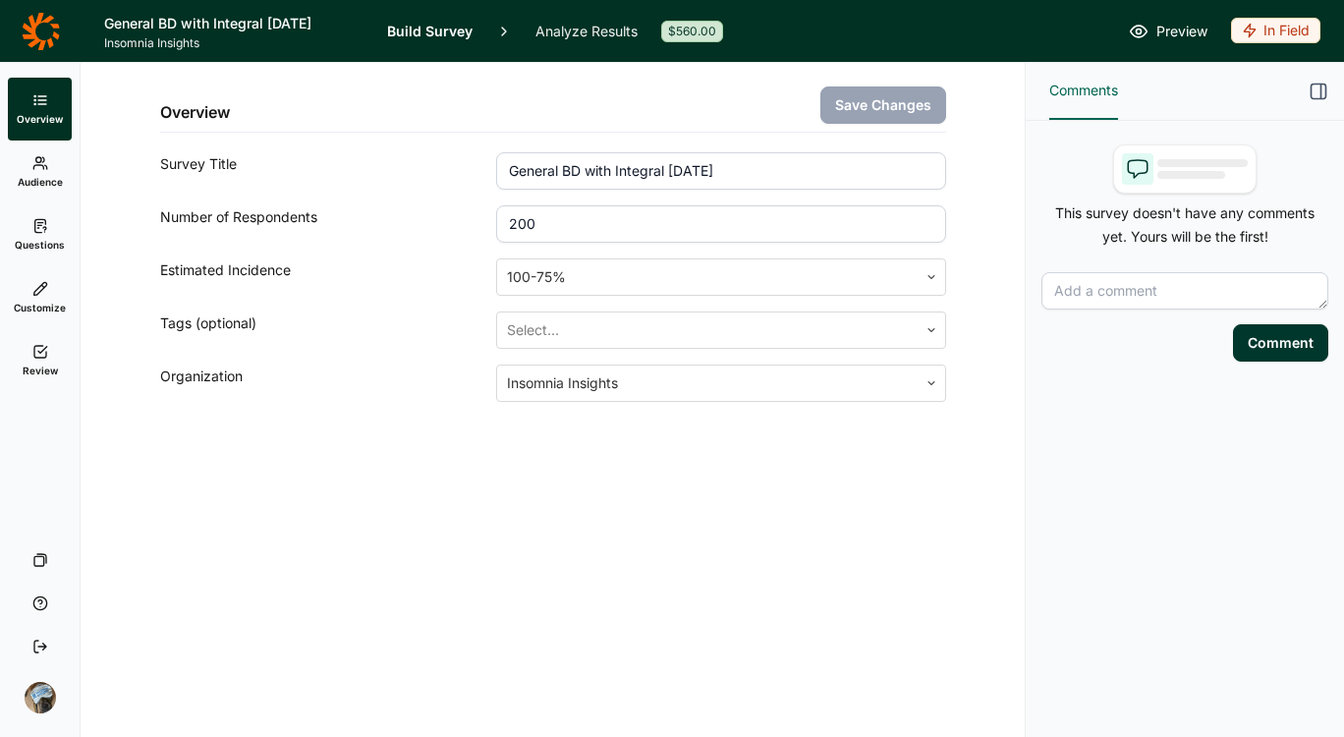
click at [40, 171] on link "Audience" at bounding box center [40, 172] width 64 height 63
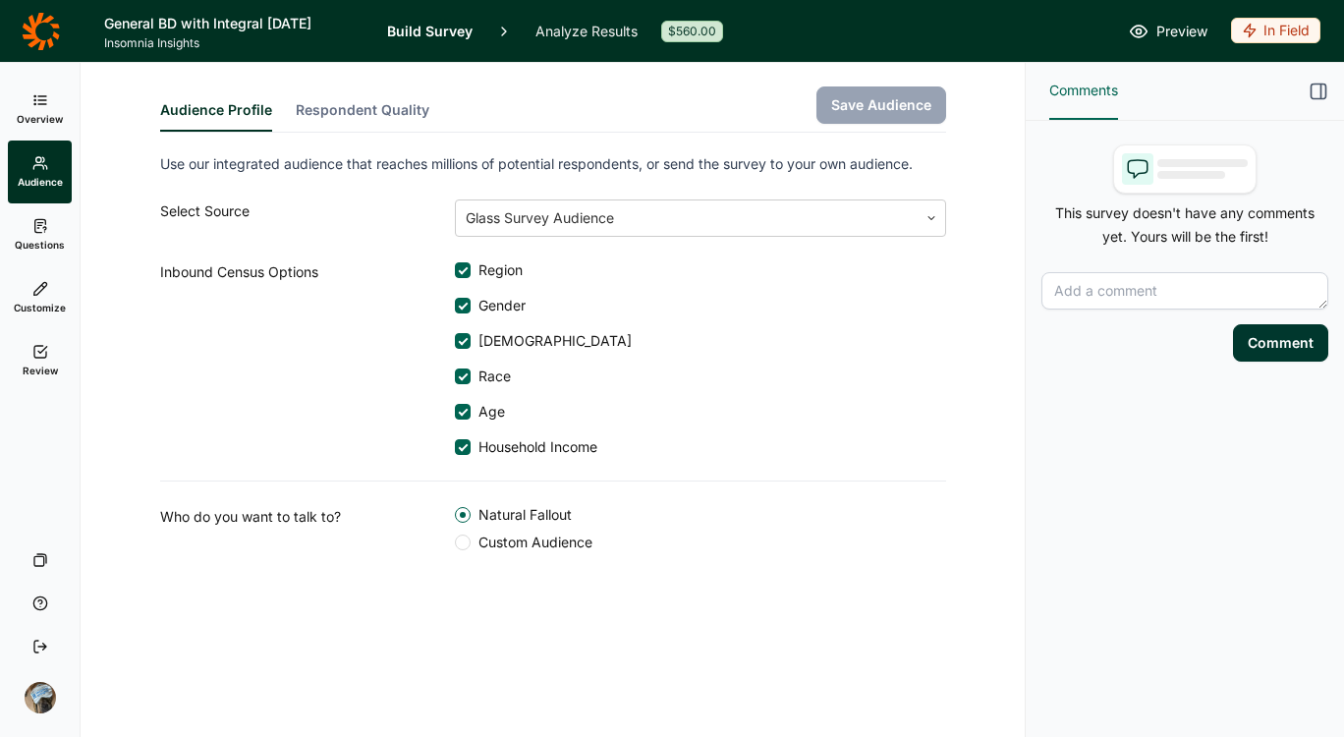
click at [38, 240] on span "Questions" at bounding box center [40, 245] width 50 height 14
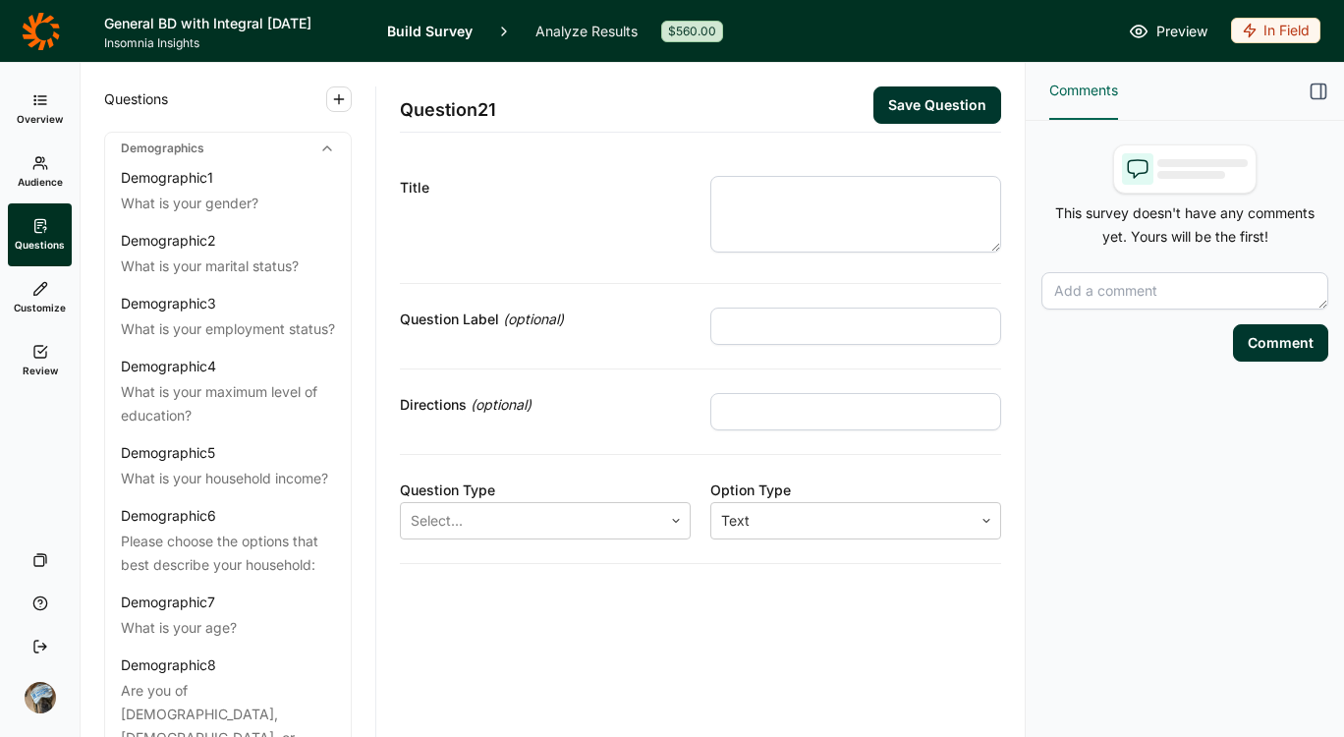
click at [40, 297] on link "Customize" at bounding box center [40, 297] width 64 height 63
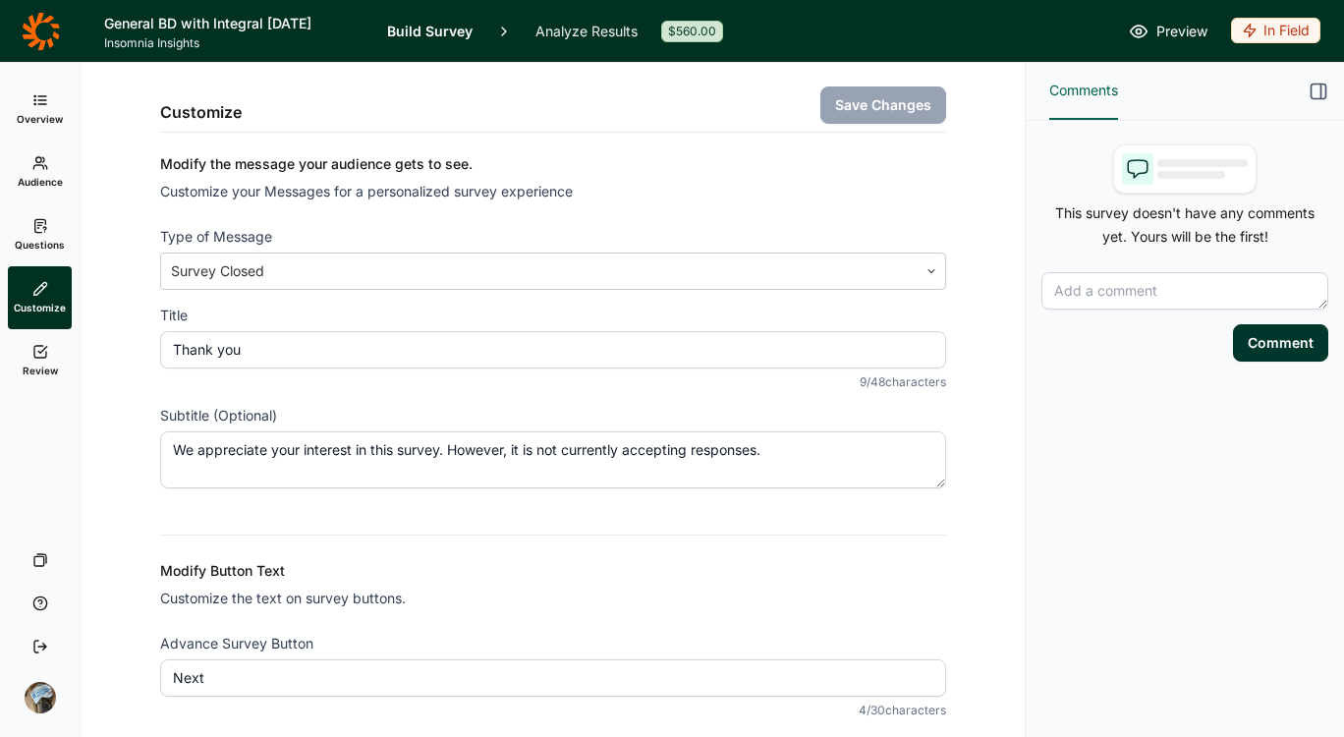
click at [569, 18] on link "Analyze Results" at bounding box center [587, 31] width 102 height 62
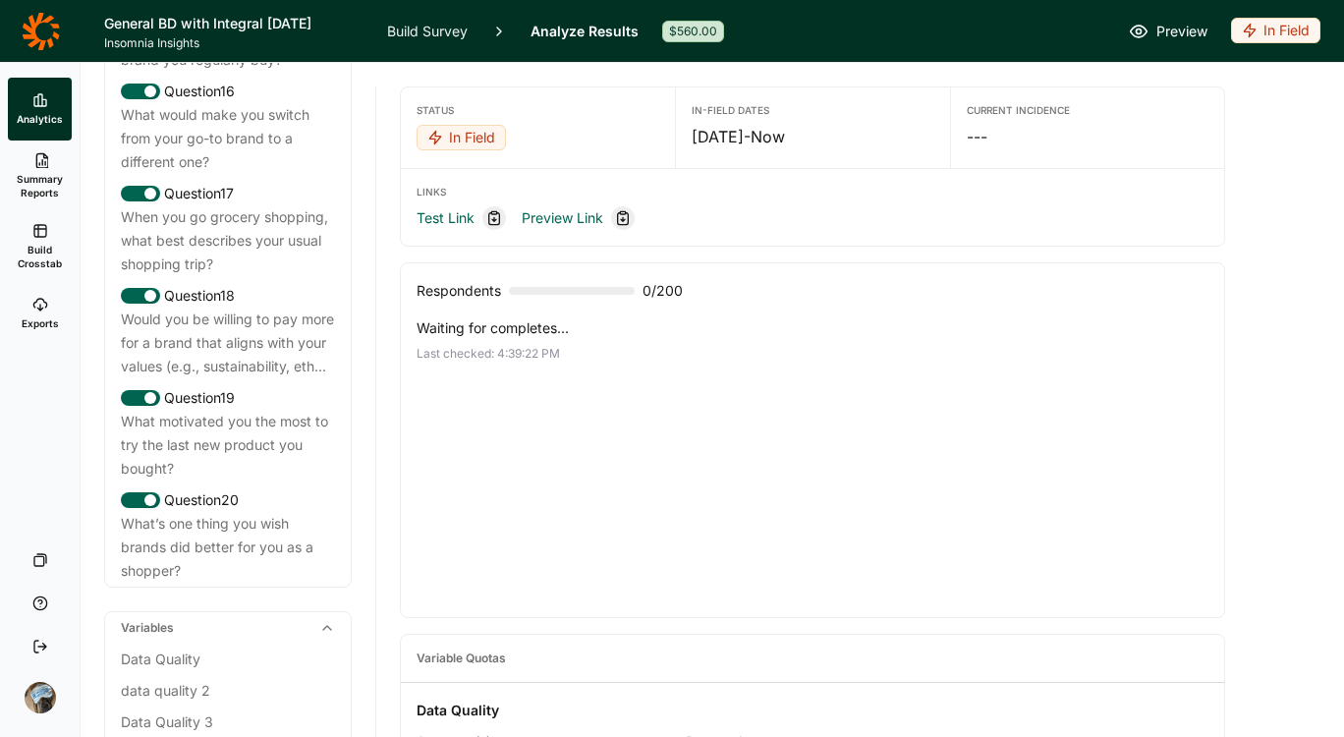
scroll to position [2824, 0]
